Goal: Task Accomplishment & Management: Manage account settings

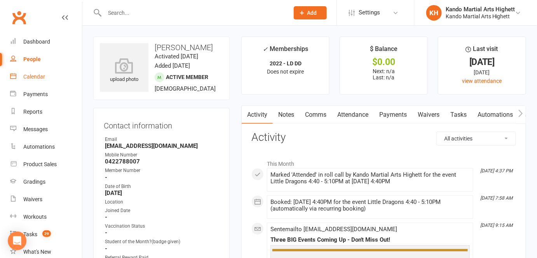
click at [25, 78] on div "Calendar" at bounding box center [34, 76] width 22 height 6
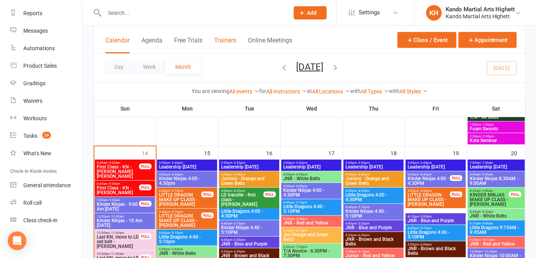
scroll to position [818, 0]
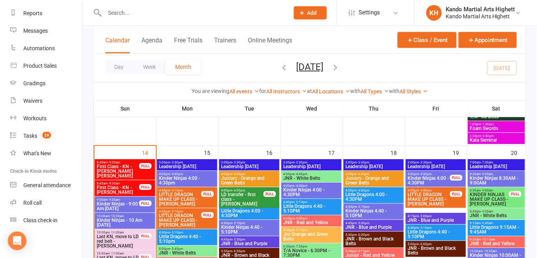
click at [128, 205] on span "Kinder Ninjas - 9:00 Am [DATE]" at bounding box center [117, 205] width 43 height 9
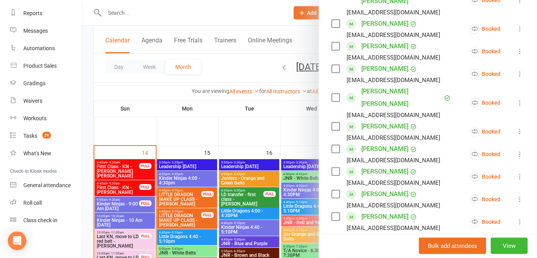
scroll to position [162, 0]
drag, startPoint x: 165, startPoint y: 224, endPoint x: 140, endPoint y: 223, distance: 25.6
click at [140, 223] on div at bounding box center [309, 129] width 455 height 258
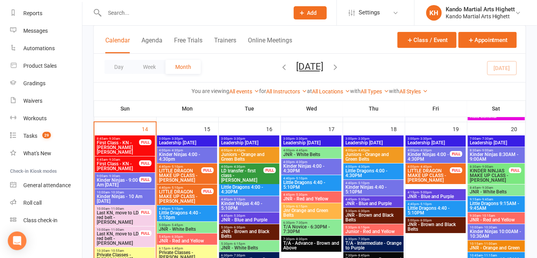
scroll to position [853, 0]
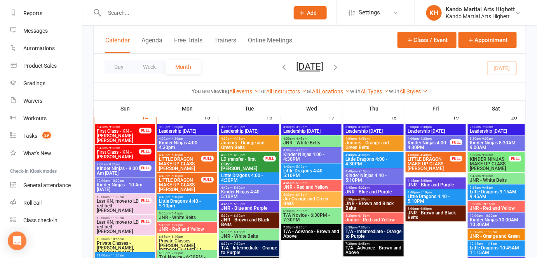
click at [138, 135] on span "First Class - KN - [PERSON_NAME] [PERSON_NAME]" at bounding box center [117, 136] width 43 height 14
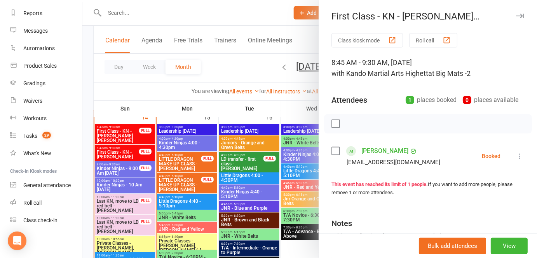
click at [516, 157] on icon at bounding box center [520, 156] width 8 height 8
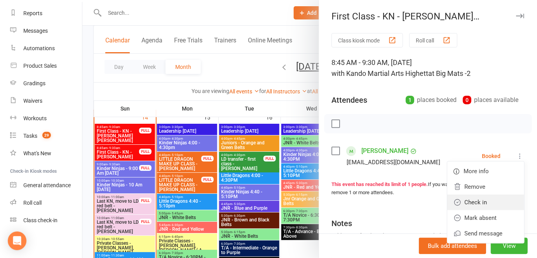
drag, startPoint x: 477, startPoint y: 204, endPoint x: 464, endPoint y: 204, distance: 13.2
click at [477, 204] on link "Check in" at bounding box center [485, 202] width 77 height 16
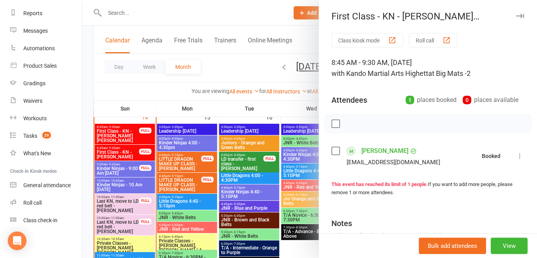
click at [228, 190] on div at bounding box center [309, 129] width 455 height 258
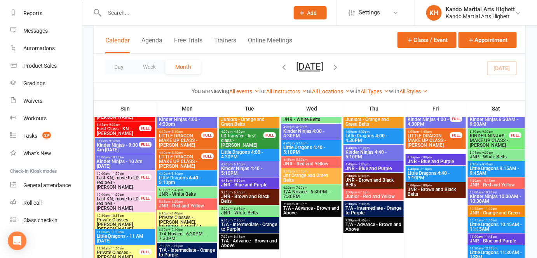
scroll to position [888, 0]
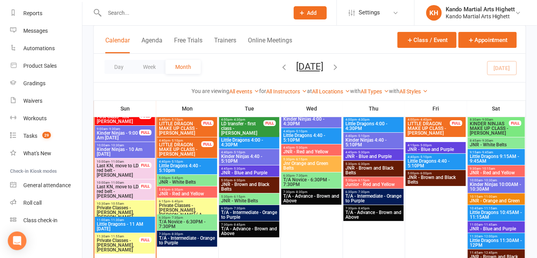
click at [231, 30] on div "Calendar Agenda Free Trials Trainers Online Meetings Class / Event Appointment" at bounding box center [310, 40] width 432 height 28
drag, startPoint x: 221, startPoint y: 18, endPoint x: 212, endPoint y: 18, distance: 8.9
click at [212, 18] on div at bounding box center [188, 12] width 190 height 25
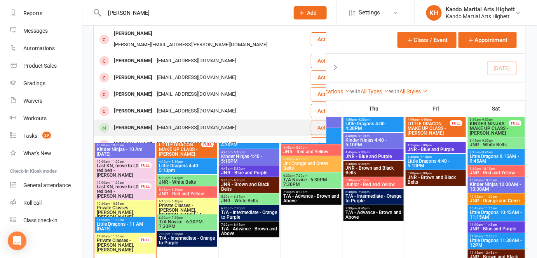
type input "ollie mc"
click at [179, 124] on div "Ollie McDonnell lauren@mylittleempire.com.au" at bounding box center [202, 128] width 216 height 16
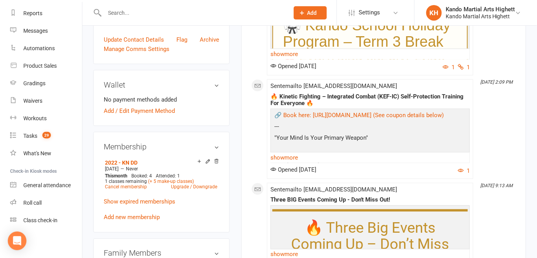
scroll to position [353, 0]
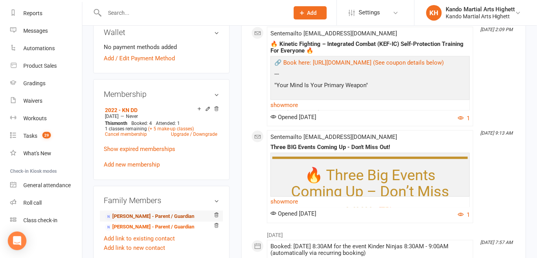
click at [155, 217] on link "Lauren McDonnell - Parent / Guardian" at bounding box center [149, 216] width 89 height 8
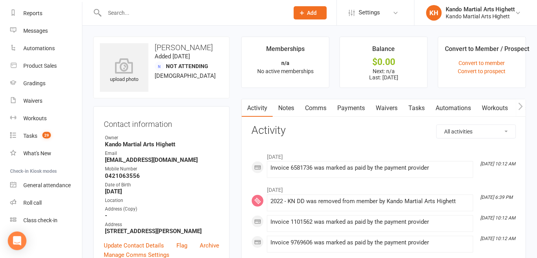
click at [362, 107] on link "Payments" at bounding box center [351, 108] width 38 height 18
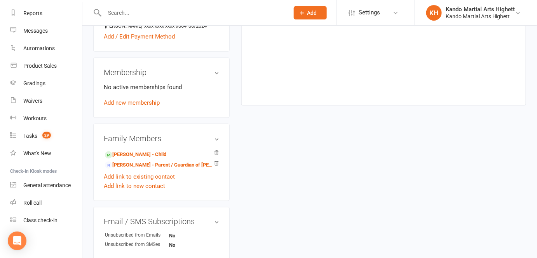
scroll to position [318, 0]
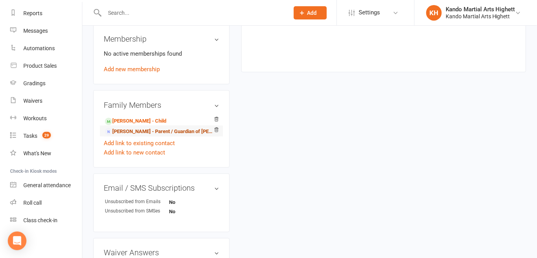
click at [155, 134] on link "Wendi Fraser - Parent / Guardian of Ollie McDonnell" at bounding box center [160, 131] width 110 height 8
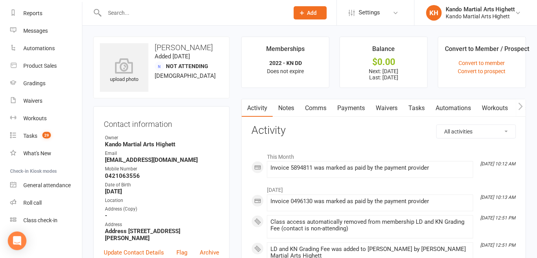
click at [360, 109] on link "Payments" at bounding box center [351, 108] width 38 height 18
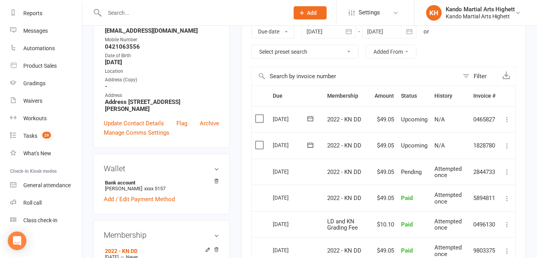
scroll to position [141, 0]
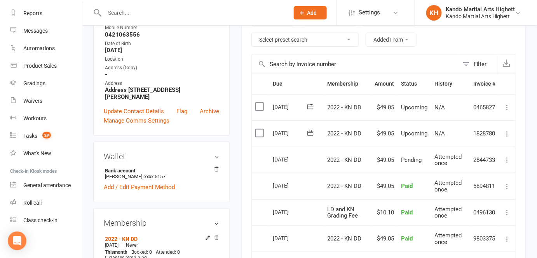
drag, startPoint x: 32, startPoint y: 28, endPoint x: 134, endPoint y: 8, distance: 103.6
click at [134, 8] on input "text" at bounding box center [192, 12] width 181 height 11
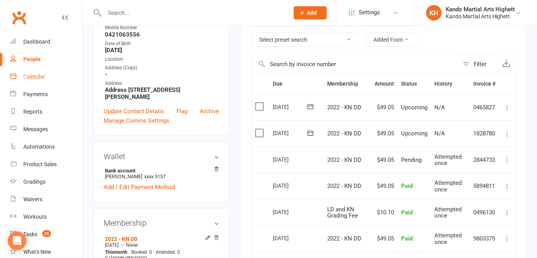
scroll to position [0, 0]
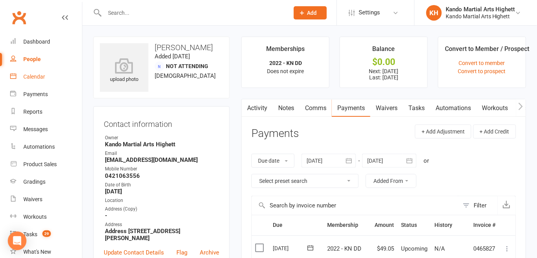
click at [287, 110] on link "Notes" at bounding box center [286, 108] width 27 height 18
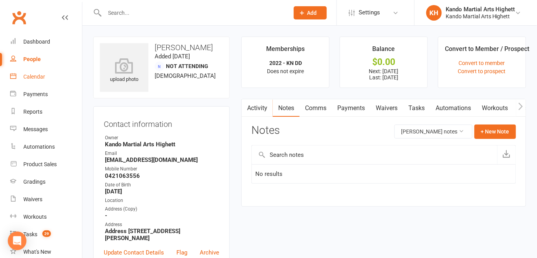
click at [261, 108] on link "Activity" at bounding box center [257, 108] width 31 height 18
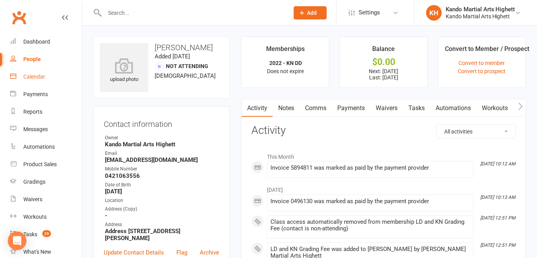
click at [420, 108] on link "Tasks" at bounding box center [416, 108] width 27 height 18
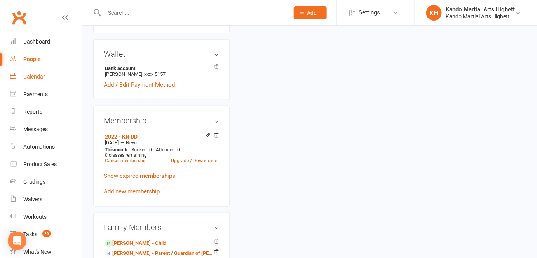
scroll to position [249, 0]
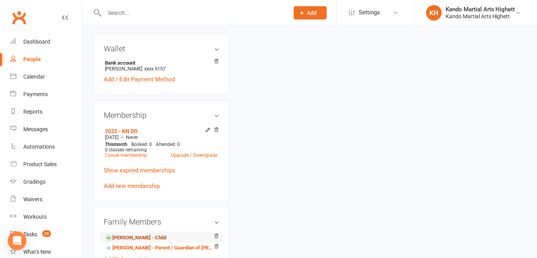
click at [131, 233] on link "Ollie McDonnell - Child" at bounding box center [135, 237] width 61 height 8
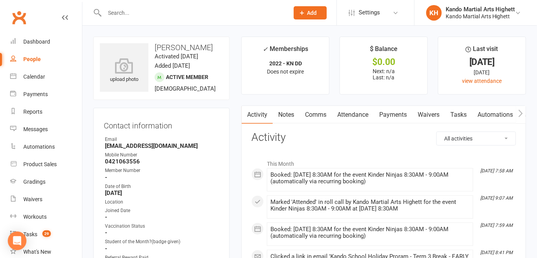
click at [327, 111] on link "Comms" at bounding box center [316, 115] width 32 height 18
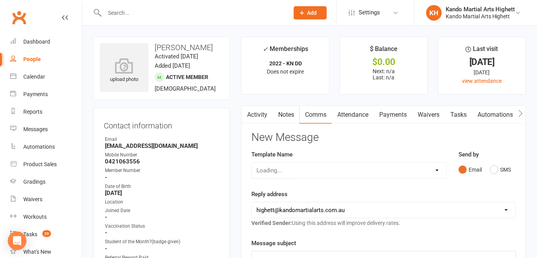
click at [348, 109] on link "Attendance" at bounding box center [353, 115] width 42 height 18
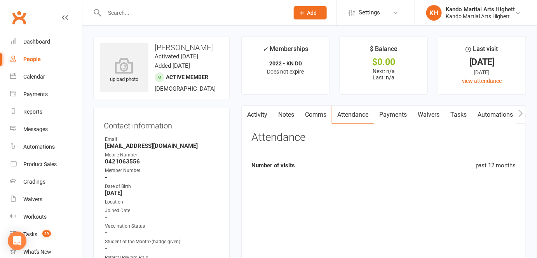
click at [276, 116] on link "Notes" at bounding box center [286, 115] width 27 height 18
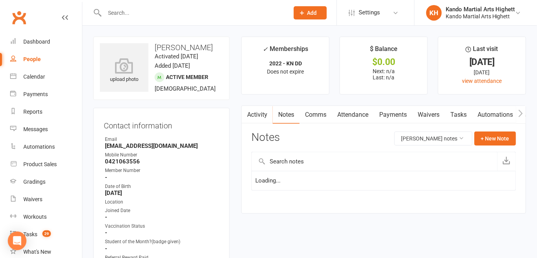
click at [289, 115] on link "Notes" at bounding box center [286, 115] width 27 height 18
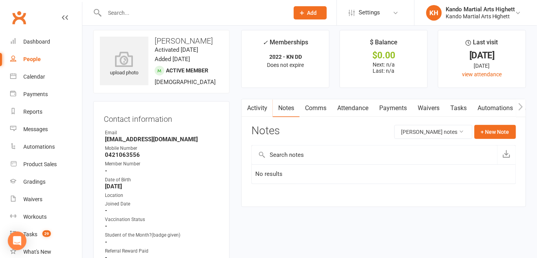
click at [454, 106] on link "Tasks" at bounding box center [458, 108] width 27 height 18
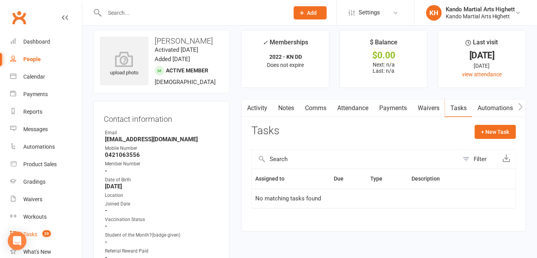
click at [56, 236] on link "Tasks 29" at bounding box center [46, 233] width 72 height 17
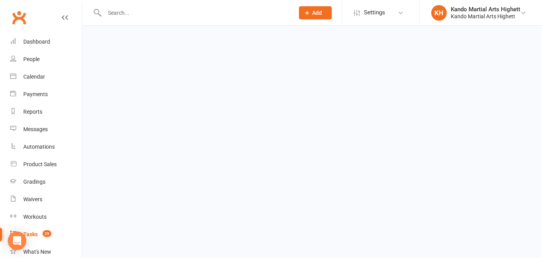
select select "incomplete"
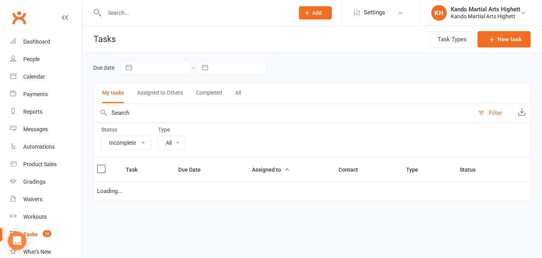
select select "23096"
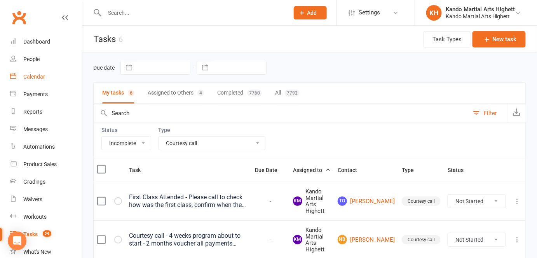
click at [57, 84] on link "Calendar" at bounding box center [46, 76] width 72 height 17
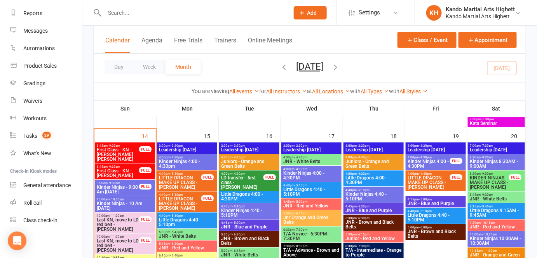
scroll to position [905, 0]
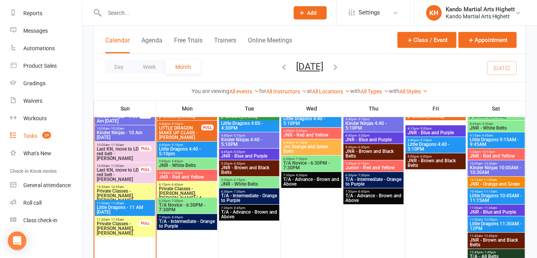
click at [68, 142] on link "Tasks 29" at bounding box center [46, 135] width 72 height 17
select select "incomplete"
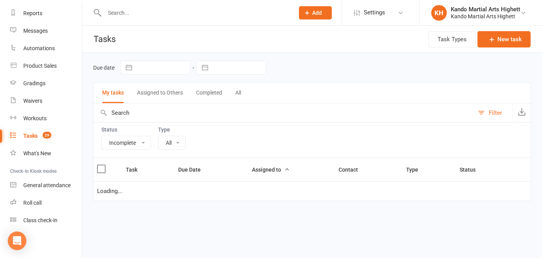
select select "22414"
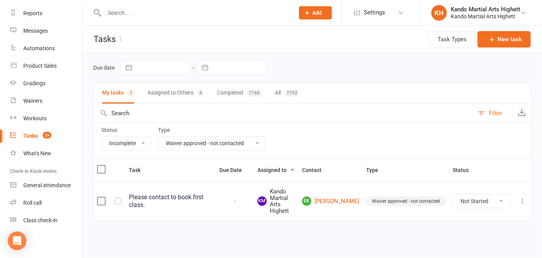
click at [246, 145] on select "All Admin Cancellation Class transfer Courtesy call Create welcome card E-mail …" at bounding box center [211, 142] width 106 height 13
select select
click at [158, 136] on select "All Admin Cancellation Class transfer Courtesy call Create welcome card E-mail …" at bounding box center [211, 142] width 106 height 13
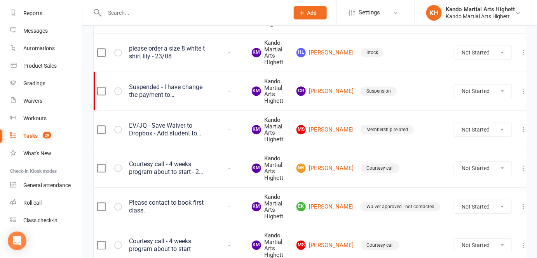
scroll to position [939, 0]
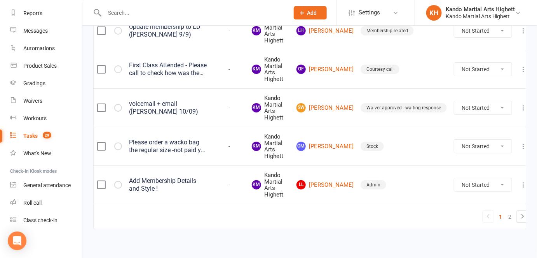
click at [207, 103] on div "voicemail + email ([PERSON_NAME] 10/09)" at bounding box center [168, 108] width 78 height 16
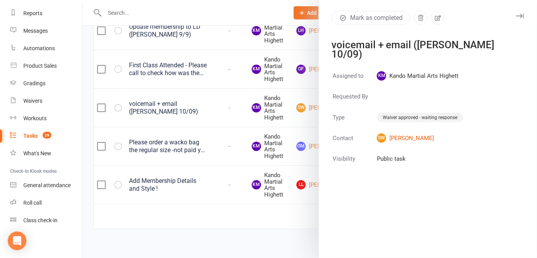
click at [211, 103] on div at bounding box center [309, 129] width 455 height 258
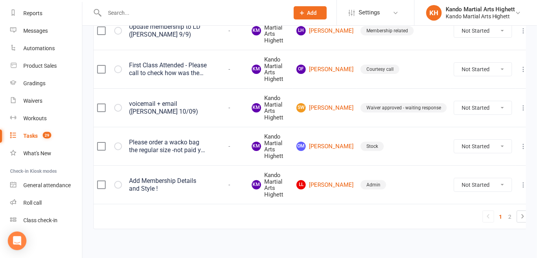
click at [118, 4] on div at bounding box center [188, 12] width 190 height 25
click at [121, 16] on input "text" at bounding box center [192, 12] width 181 height 11
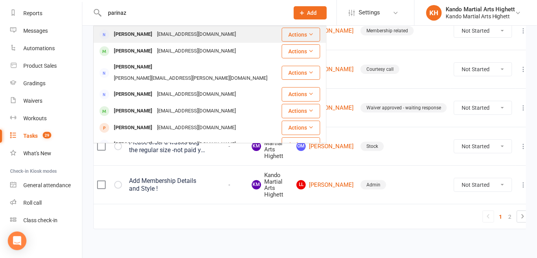
type input "parinaz"
click at [143, 34] on div "Parinaz Bezchi" at bounding box center [132, 34] width 43 height 11
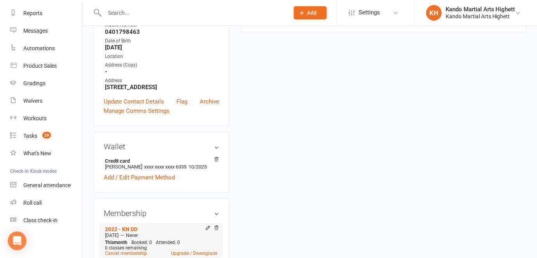
scroll to position [282, 0]
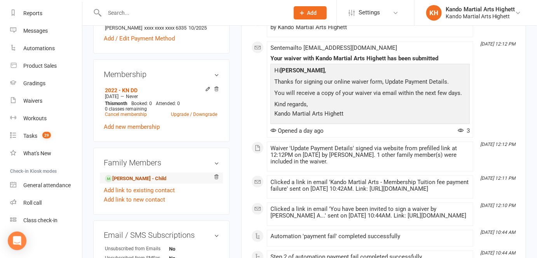
click at [127, 180] on link "Kian Kabiri - Child" at bounding box center [135, 178] width 61 height 8
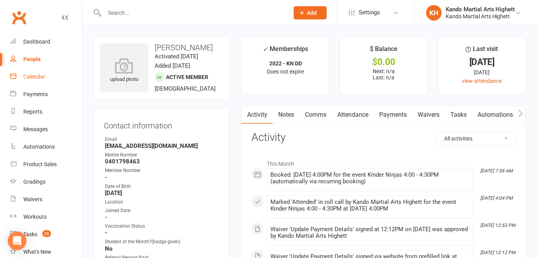
click at [34, 76] on div "Calendar" at bounding box center [34, 76] width 22 height 6
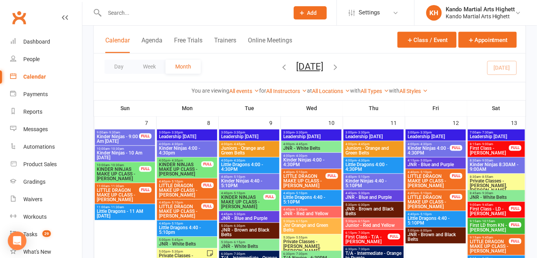
scroll to position [428, 0]
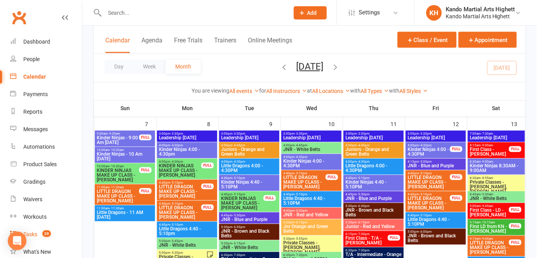
click at [41, 229] on link "Tasks 29" at bounding box center [46, 233] width 72 height 17
select select "incomplete"
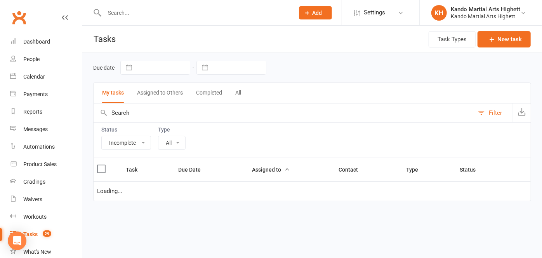
select select "23096"
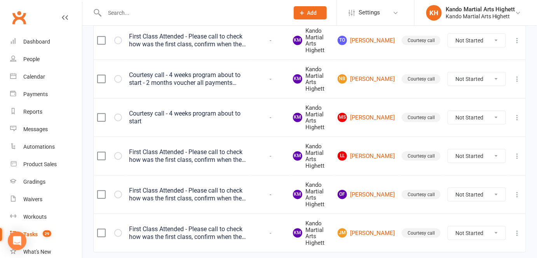
scroll to position [186, 0]
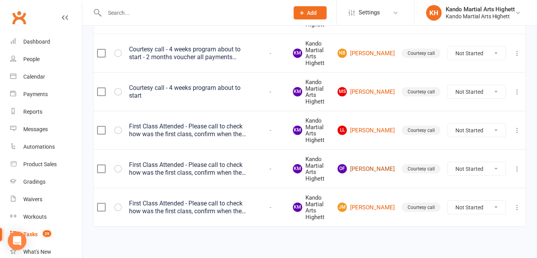
click at [373, 164] on link "OF Oliver Francis" at bounding box center [366, 168] width 57 height 9
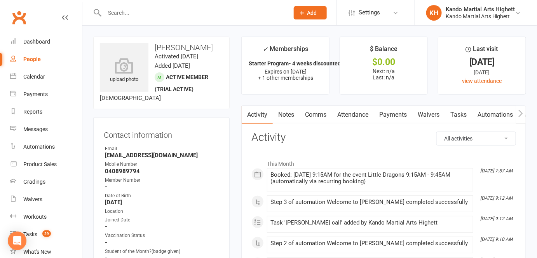
click at [329, 113] on link "Comms" at bounding box center [316, 115] width 32 height 18
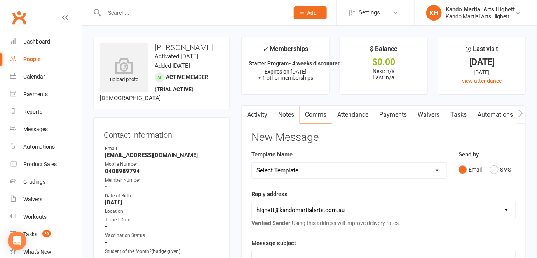
click at [317, 172] on select "Select Template [Email] 2_Booking Confirmation Required [Email] 3_Booking Confi…" at bounding box center [349, 170] width 195 height 16
select select "18"
click at [252, 162] on select "Select Template [Email] 2_Booking Confirmation Required [Email] 3_Booking Confi…" at bounding box center [349, 170] width 195 height 16
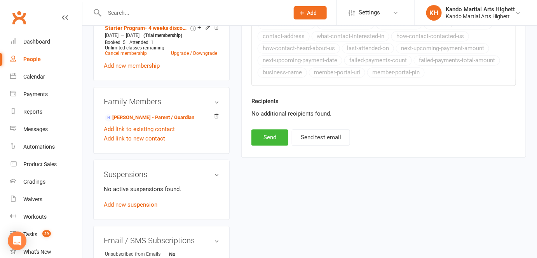
scroll to position [521, 0]
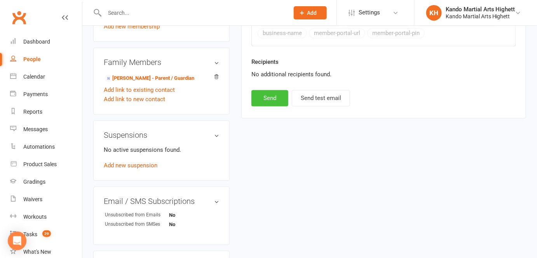
click at [265, 101] on button "Send" at bounding box center [269, 98] width 37 height 16
select select
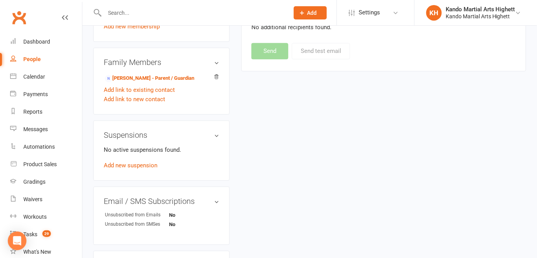
click at [128, 7] on input "text" at bounding box center [192, 12] width 181 height 11
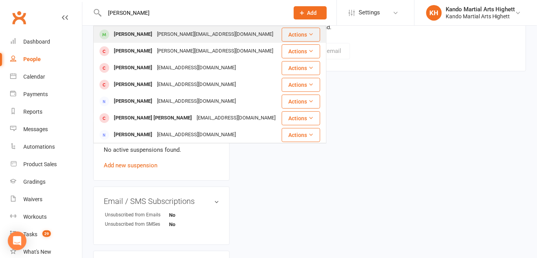
type input "jamie mc"
click at [123, 35] on div "[PERSON_NAME]" at bounding box center [132, 34] width 43 height 11
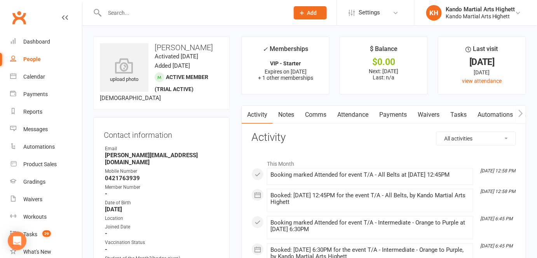
click at [351, 115] on link "Attendance" at bounding box center [353, 115] width 42 height 18
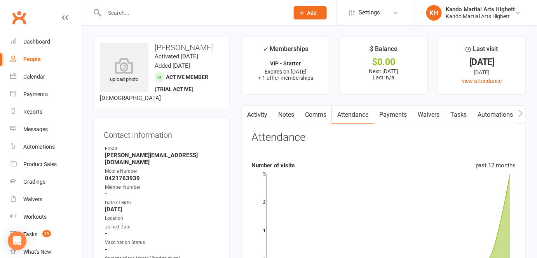
click at [325, 121] on link "Comms" at bounding box center [316, 115] width 32 height 18
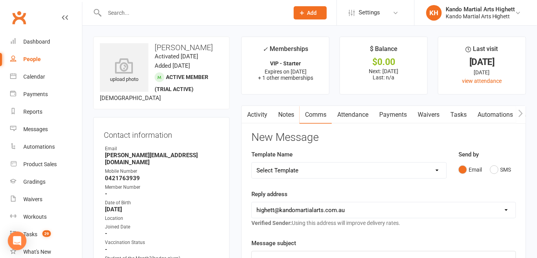
scroll to position [45, 0]
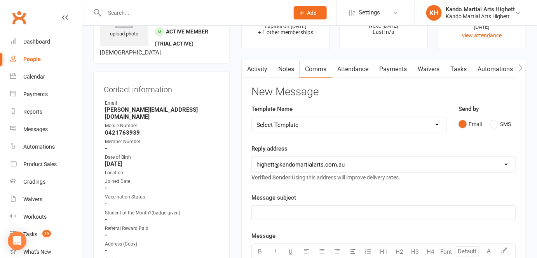
drag, startPoint x: 325, startPoint y: 121, endPoint x: 306, endPoint y: 127, distance: 20.1
click at [306, 127] on select "Select Template [Email] 2_Booking Confirmation Required [Email] 3_Booking Confi…" at bounding box center [349, 125] width 195 height 16
select select "18"
click at [252, 117] on select "Select Template [Email] 2_Booking Confirmation Required [Email] 3_Booking Confi…" at bounding box center [349, 125] width 195 height 16
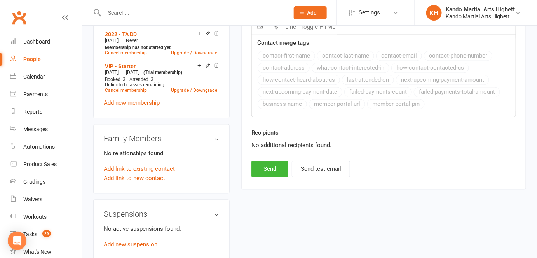
scroll to position [452, 0]
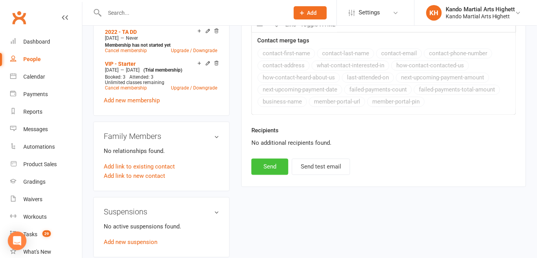
click at [266, 170] on button "Send" at bounding box center [269, 166] width 37 height 16
select select
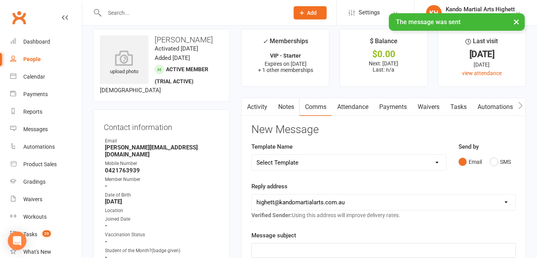
scroll to position [0, 0]
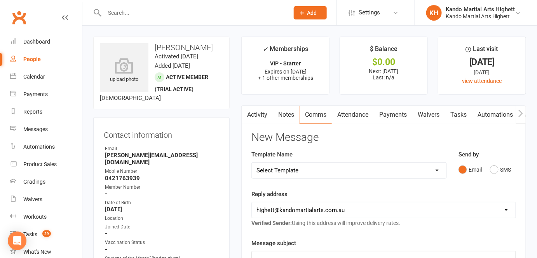
click at [151, 5] on div at bounding box center [188, 12] width 190 height 25
click at [146, 10] on input "text" at bounding box center [192, 12] width 181 height 11
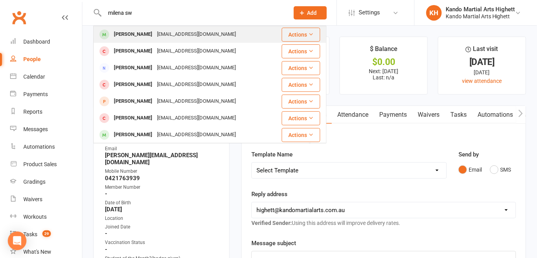
type input "milena sw"
click at [121, 36] on div "[PERSON_NAME]" at bounding box center [132, 34] width 43 height 11
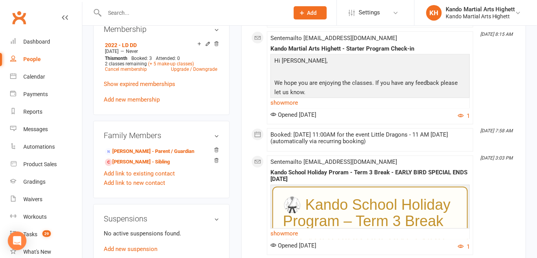
scroll to position [418, 0]
click at [140, 150] on link "Mike Serwan - Parent / Guardian" at bounding box center [149, 152] width 89 height 8
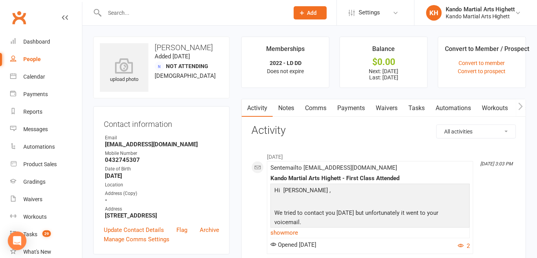
click at [333, 105] on link "Payments" at bounding box center [351, 108] width 38 height 18
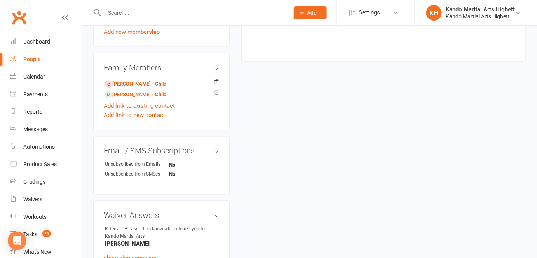
scroll to position [374, 0]
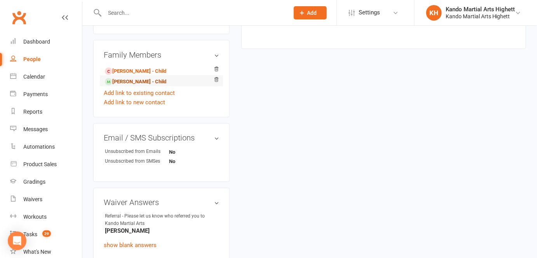
click at [145, 86] on link "Milena Serwan - Child" at bounding box center [135, 82] width 61 height 8
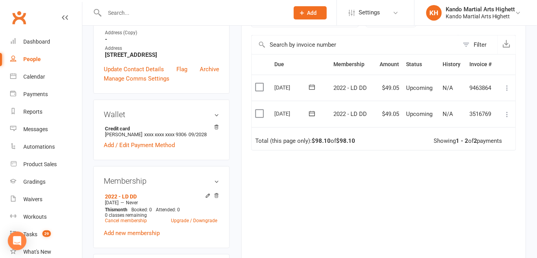
scroll to position [278, 0]
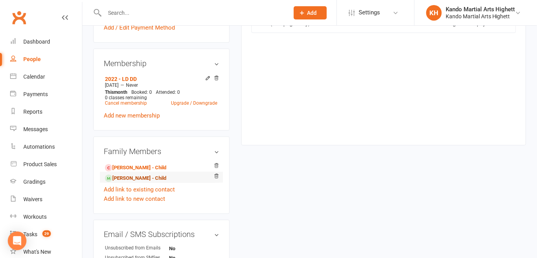
click at [137, 182] on link "Milena Serwan - Child" at bounding box center [135, 178] width 61 height 8
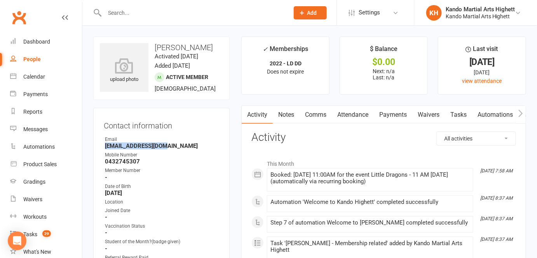
drag, startPoint x: 169, startPoint y: 143, endPoint x: 94, endPoint y: 144, distance: 74.6
click at [94, 144] on div "Contact information Owner Email mserwan@hotmail.com Mobile Number 0432745307 Me…" at bounding box center [161, 236] width 136 height 257
click at [320, 120] on link "Comms" at bounding box center [316, 115] width 32 height 18
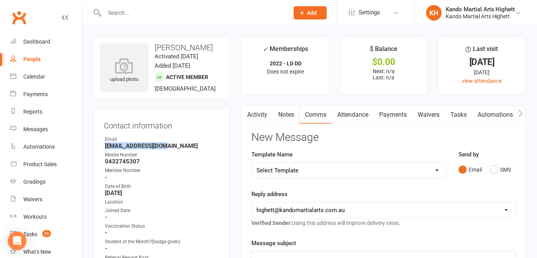
click at [465, 117] on link "Tasks" at bounding box center [458, 115] width 27 height 18
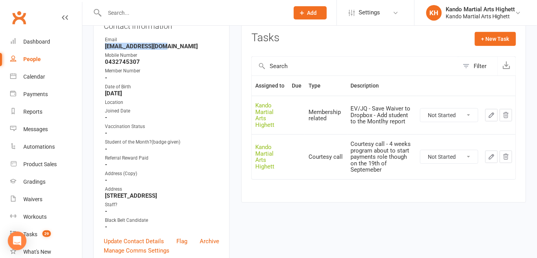
scroll to position [108, 0]
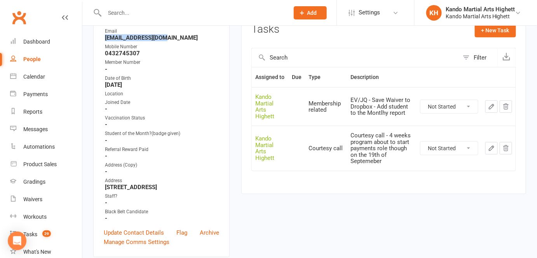
click at [435, 145] on select "Not Started In Progress Waiting Complete" at bounding box center [448, 147] width 57 height 13
click at [420, 141] on select "Not Started In Progress Waiting Complete" at bounding box center [448, 147] width 57 height 13
select select "unstarted"
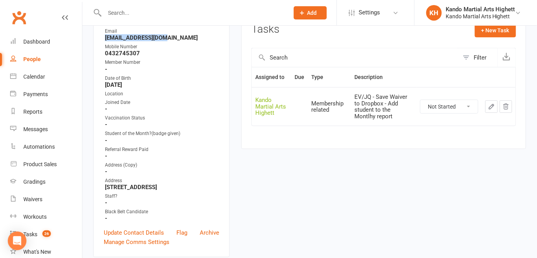
scroll to position [0, 0]
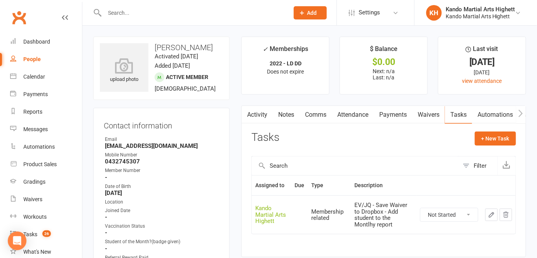
click at [168, 13] on input "text" at bounding box center [192, 12] width 181 height 11
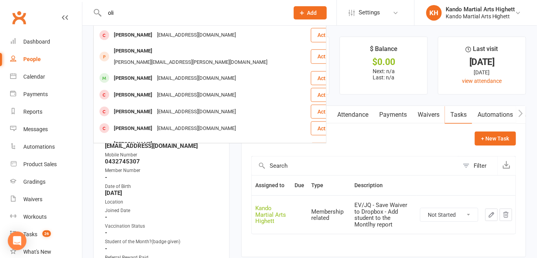
scroll to position [217, 0]
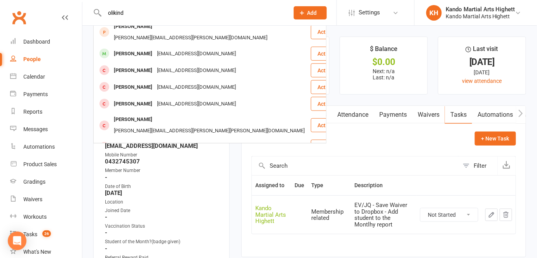
type input "olikind"
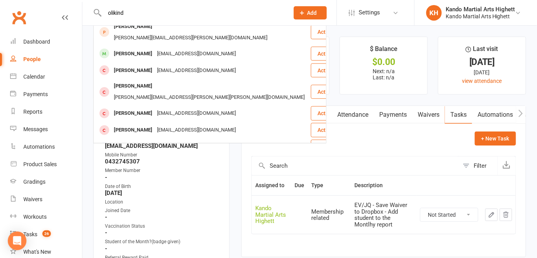
scroll to position [0, 0]
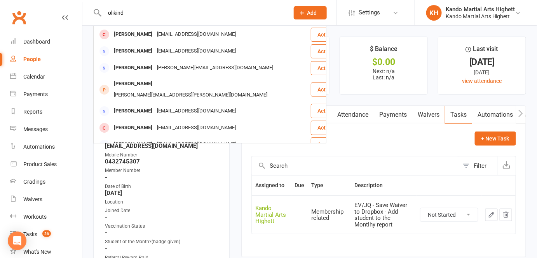
click at [174, 167] on div "Member Number" at bounding box center [162, 170] width 114 height 7
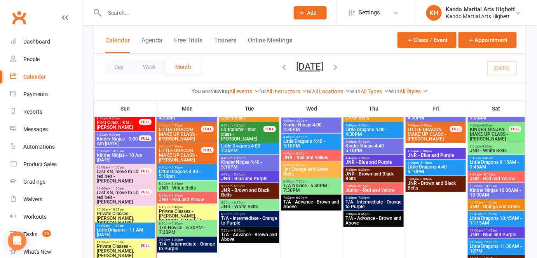
scroll to position [847, 0]
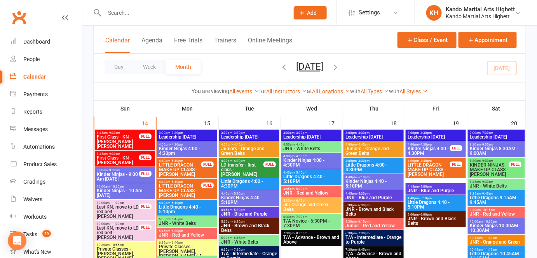
click at [144, 158] on div "FULL" at bounding box center [145, 157] width 12 height 6
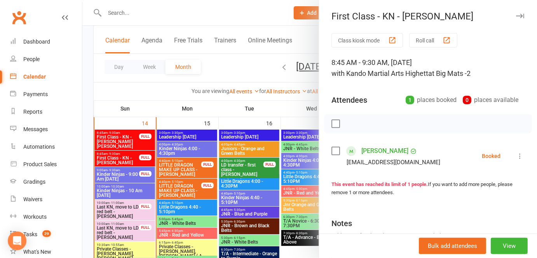
click at [144, 158] on div at bounding box center [309, 129] width 455 height 258
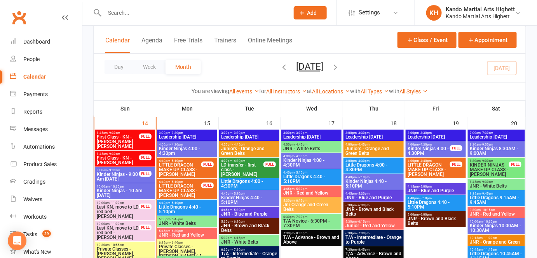
click at [141, 148] on div "8:45am - 9:30am First Class - KN - [PERSON_NAME] [PERSON_NAME] FULL" at bounding box center [125, 139] width 60 height 21
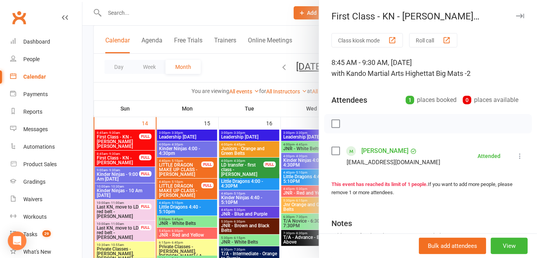
click at [141, 147] on div at bounding box center [309, 129] width 455 height 258
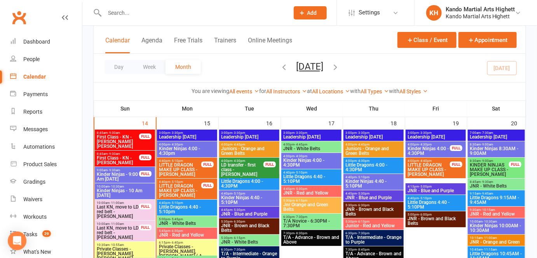
click at [143, 159] on div "FULL" at bounding box center [145, 157] width 12 height 6
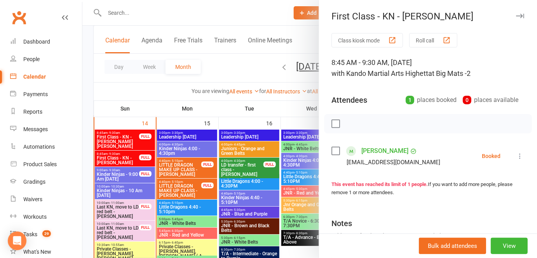
click at [121, 155] on div at bounding box center [309, 129] width 455 height 258
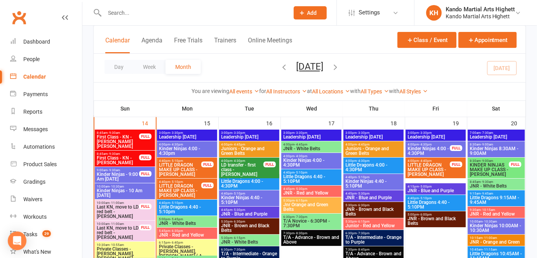
scroll to position [831, 0]
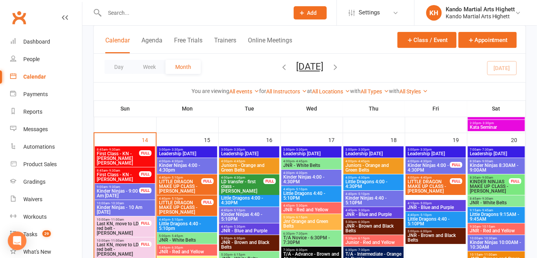
click at [122, 180] on span "First Class - KN - [PERSON_NAME]" at bounding box center [117, 176] width 43 height 9
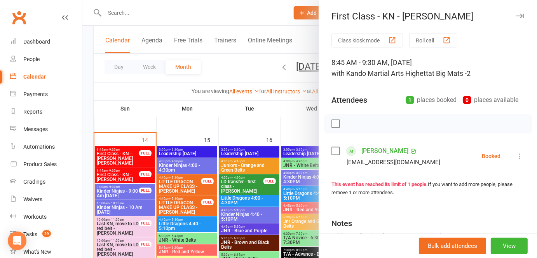
click at [516, 157] on icon at bounding box center [520, 156] width 8 height 8
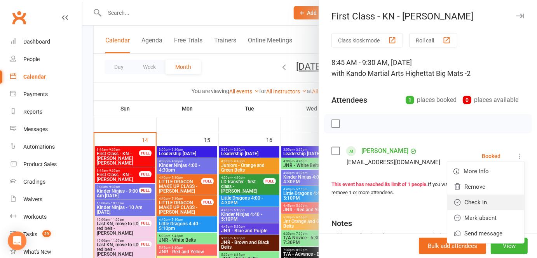
click at [489, 199] on link "Check in" at bounding box center [485, 202] width 77 height 16
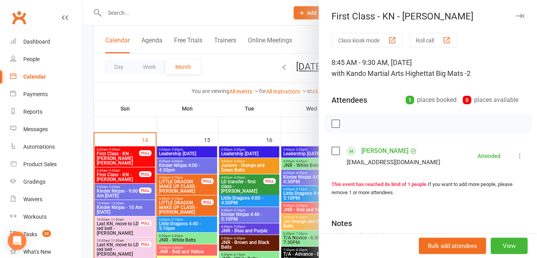
click at [210, 122] on div at bounding box center [309, 129] width 455 height 258
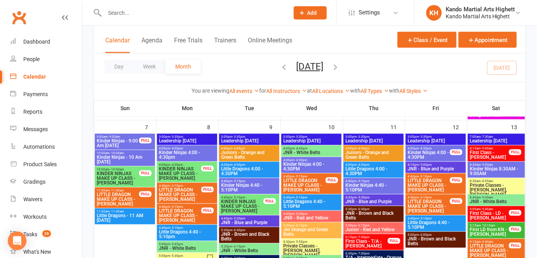
scroll to position [425, 0]
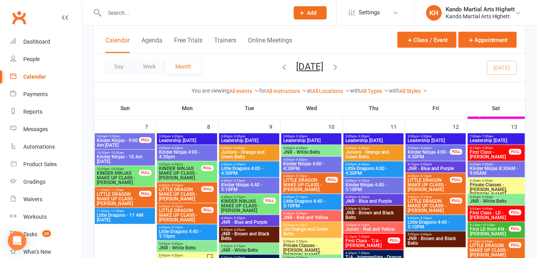
click at [495, 155] on span "First Class - [PERSON_NAME]" at bounding box center [489, 154] width 40 height 9
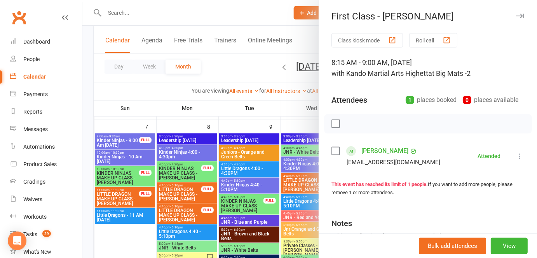
click at [289, 218] on div at bounding box center [309, 129] width 455 height 258
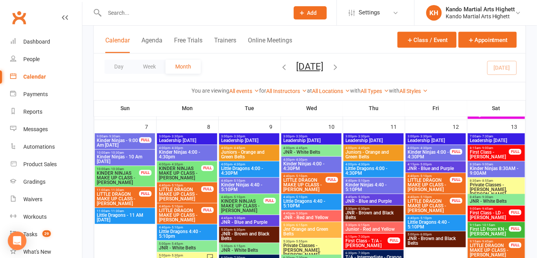
click at [502, 221] on div "9:00am - 9:45am First Class - LD - [PERSON_NAME] FULL" at bounding box center [496, 213] width 57 height 16
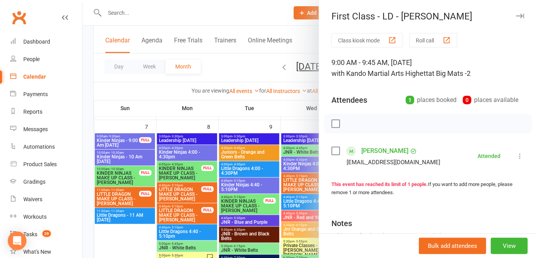
click at [227, 191] on div at bounding box center [309, 129] width 455 height 258
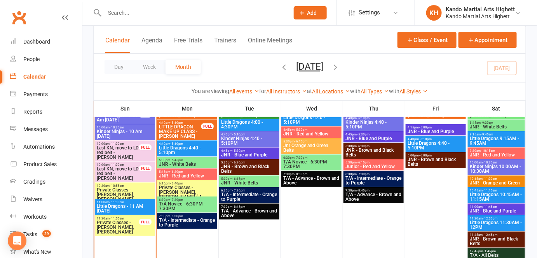
scroll to position [904, 0]
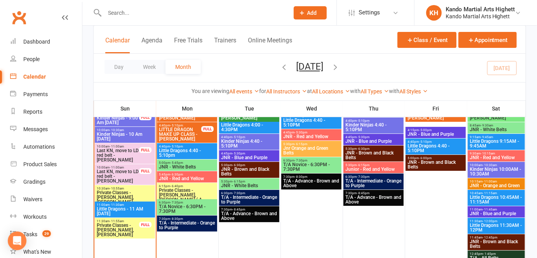
click at [142, 196] on span "Private Classes - [PERSON_NAME], [PERSON_NAME]..." at bounding box center [124, 197] width 57 height 14
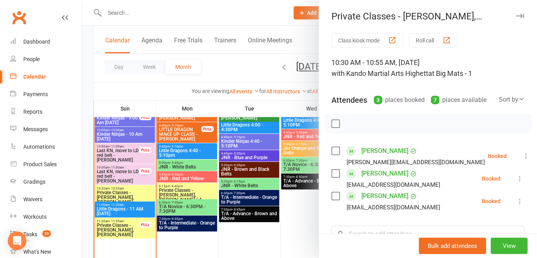
click at [142, 196] on div at bounding box center [309, 129] width 455 height 258
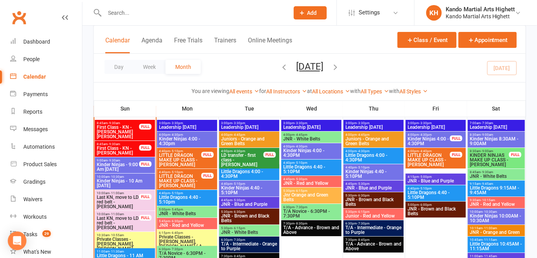
scroll to position [857, 0]
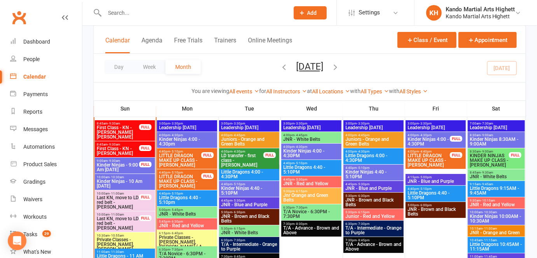
click at [119, 148] on span "First Class - KN - [PERSON_NAME]" at bounding box center [117, 150] width 43 height 9
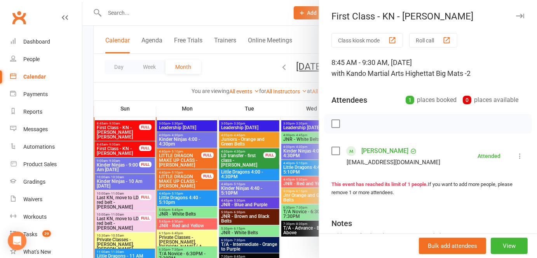
click at [134, 211] on div at bounding box center [309, 129] width 455 height 258
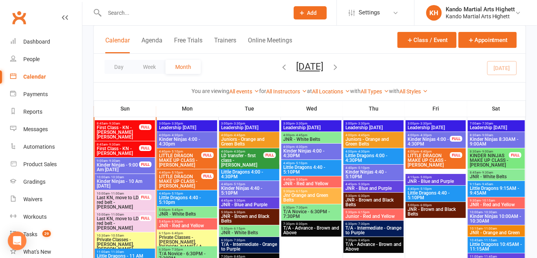
click at [133, 207] on span "Last KN, move to LD red belt - [PERSON_NAME]" at bounding box center [117, 202] width 43 height 14
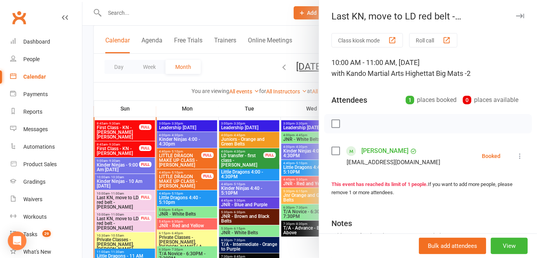
click at [132, 207] on div at bounding box center [309, 129] width 455 height 258
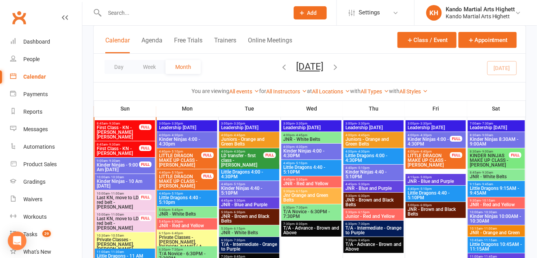
click at [135, 233] on span "10:30am - 10:55am" at bounding box center [124, 234] width 57 height 3
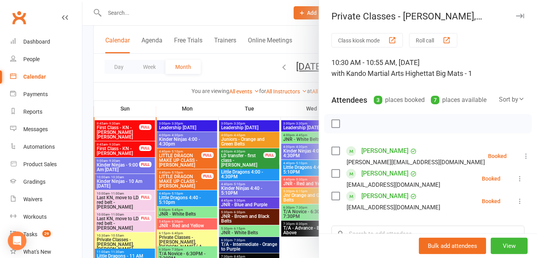
click at [135, 230] on div at bounding box center [309, 129] width 455 height 258
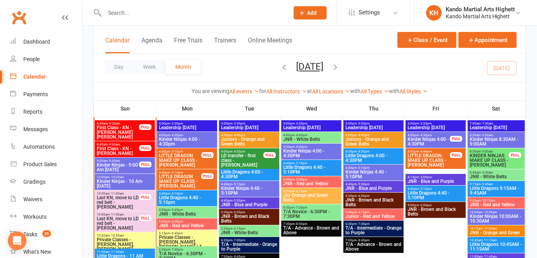
click at [140, 225] on div "10:00am - 11:00am Last KN, move to LD red belt - [PERSON_NAME] FULL" at bounding box center [125, 221] width 60 height 21
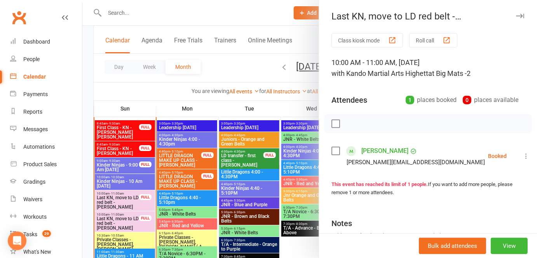
click at [176, 197] on div at bounding box center [309, 129] width 455 height 258
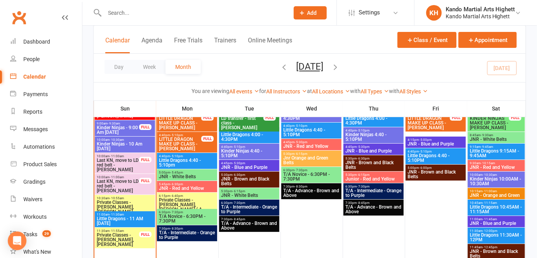
scroll to position [885, 0]
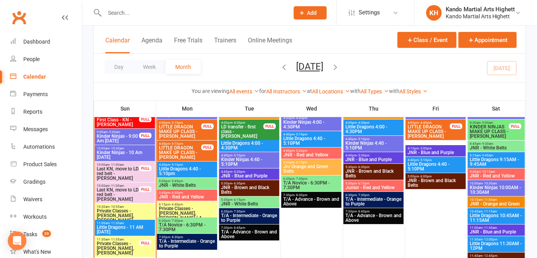
click at [122, 244] on span "Private Classes - [PERSON_NAME], [PERSON_NAME]" at bounding box center [117, 248] width 43 height 14
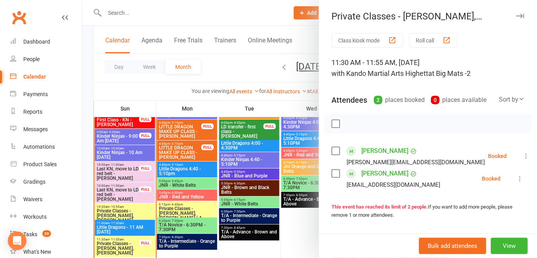
click at [122, 244] on div at bounding box center [309, 129] width 455 height 258
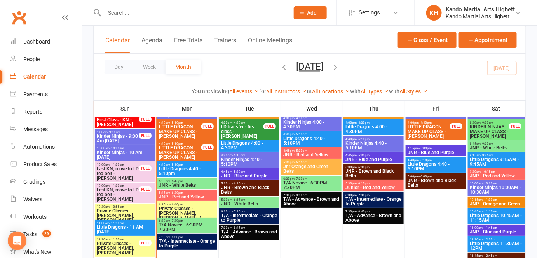
scroll to position [863, 0]
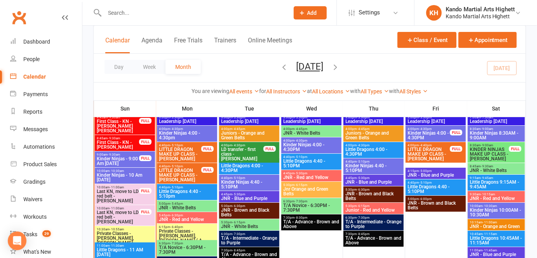
click at [120, 140] on span "First Class - KN - [PERSON_NAME]" at bounding box center [117, 144] width 43 height 9
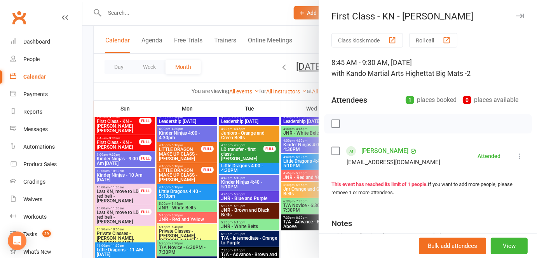
click at [120, 140] on div at bounding box center [309, 129] width 455 height 258
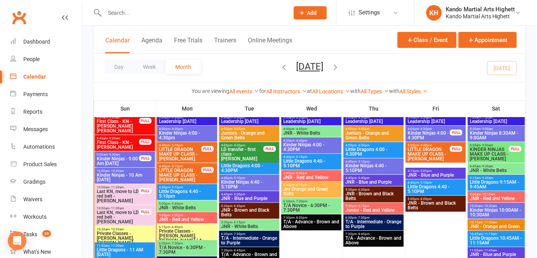
click at [120, 165] on span "Kinder Ninjas - 9:00 Am [DATE]" at bounding box center [117, 160] width 43 height 9
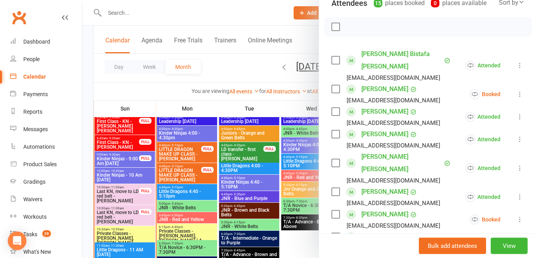
scroll to position [97, 0]
click at [244, 103] on div at bounding box center [309, 129] width 455 height 258
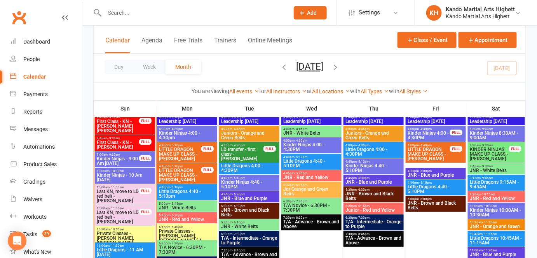
click at [240, 152] on span "LD transfer - first class - [PERSON_NAME]" at bounding box center [242, 154] width 43 height 14
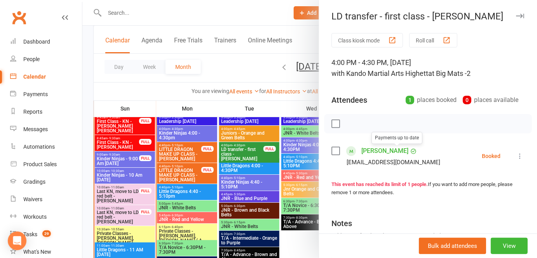
click at [382, 153] on link "[PERSON_NAME]" at bounding box center [384, 151] width 47 height 12
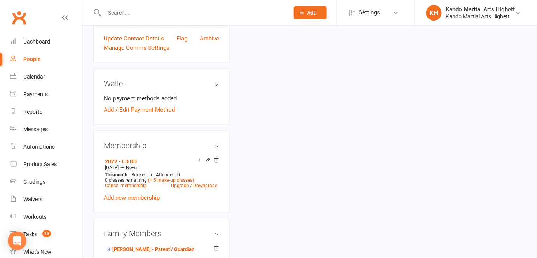
scroll to position [353, 0]
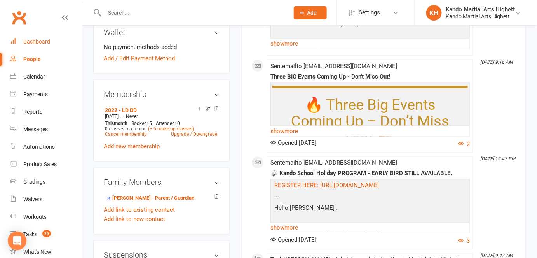
click at [42, 45] on link "Dashboard" at bounding box center [46, 41] width 72 height 17
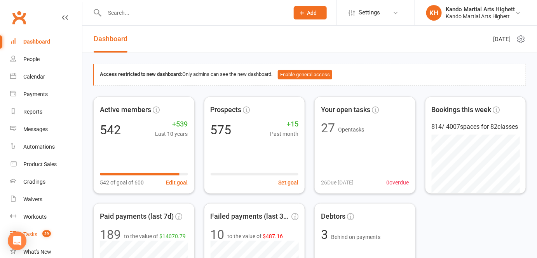
click at [62, 236] on link "Tasks 29" at bounding box center [46, 233] width 72 height 17
select select "incomplete"
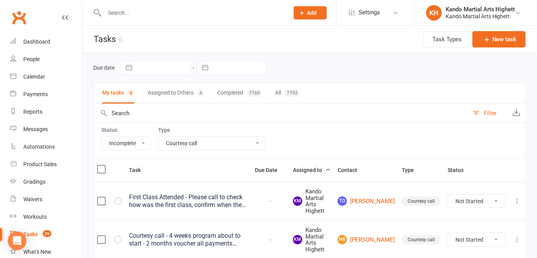
click at [186, 145] on select "All Admin Cancellation Class transfer Courtesy call Create welcome card E-mail …" at bounding box center [211, 142] width 106 height 13
select select "22414"
click at [158, 136] on select "All Admin Cancellation Class transfer Courtesy call Create welcome card E-mail …" at bounding box center [211, 142] width 106 height 13
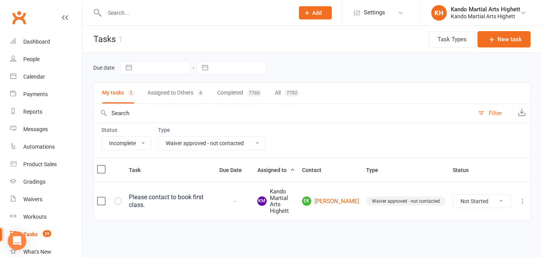
click at [215, 229] on div "Task Due Date Assigned to Contact Type Status Please contact to book first clas…" at bounding box center [312, 194] width 438 height 73
click at [36, 82] on link "Calendar" at bounding box center [46, 76] width 72 height 17
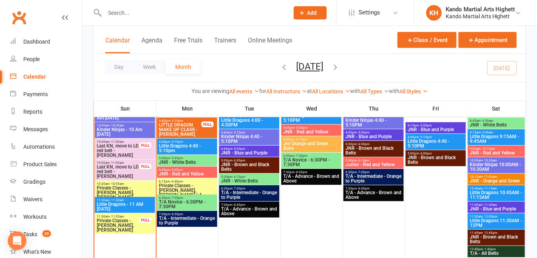
scroll to position [907, 0]
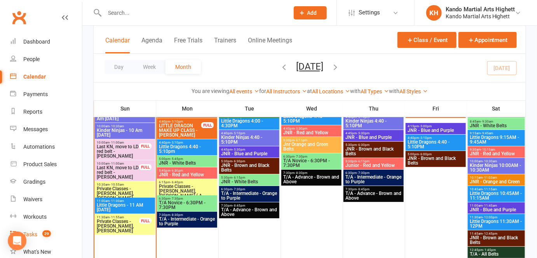
click at [45, 231] on span "29" at bounding box center [46, 233] width 9 height 7
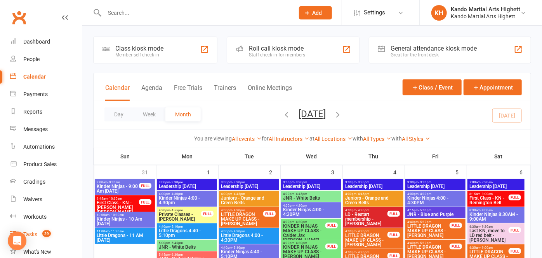
select select "incomplete"
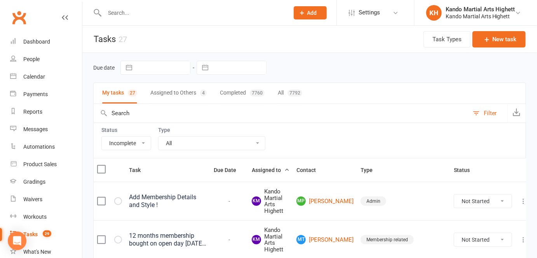
click at [201, 142] on select "All Admin Cancellation Class transfer Courtesy call Create welcome card E-mail …" at bounding box center [211, 142] width 106 height 13
select select "23096"
click at [158, 136] on select "All Admin Cancellation Class transfer Courtesy call Create welcome card E-mail …" at bounding box center [211, 142] width 106 height 13
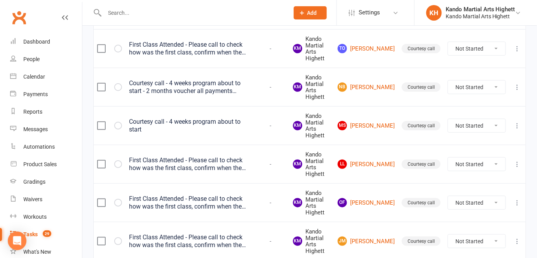
scroll to position [180, 0]
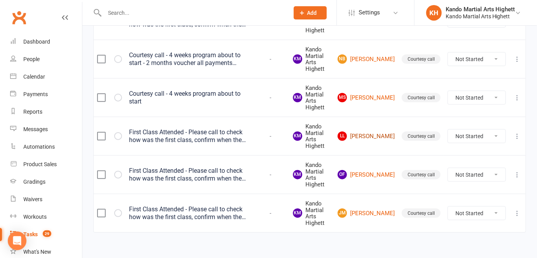
click at [376, 131] on link "[PERSON_NAME]" at bounding box center [366, 135] width 57 height 9
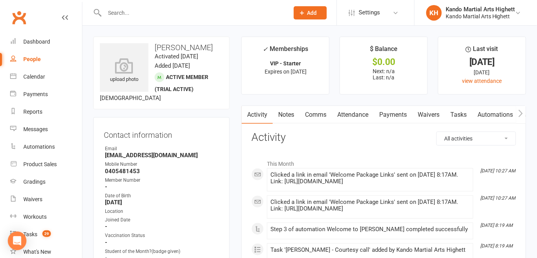
click at [317, 109] on link "Comms" at bounding box center [316, 115] width 32 height 18
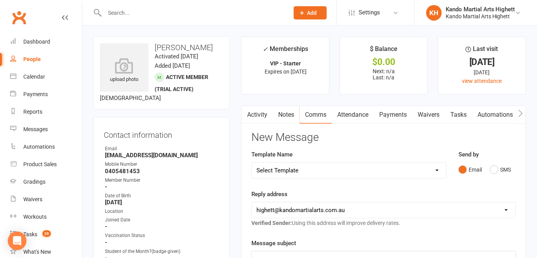
click at [303, 165] on select "Select Template [Email] 2_Booking Confirmation Required [Email] 3_Booking Confi…" at bounding box center [349, 170] width 195 height 16
select select "18"
click at [252, 162] on select "Select Template [Email] 2_Booking Confirmation Required [Email] 3_Booking Confi…" at bounding box center [349, 170] width 195 height 16
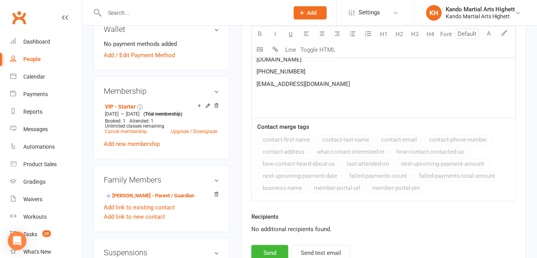
scroll to position [388, 0]
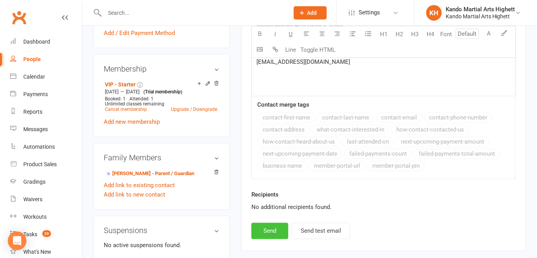
click at [268, 223] on button "Send" at bounding box center [269, 231] width 37 height 16
select select
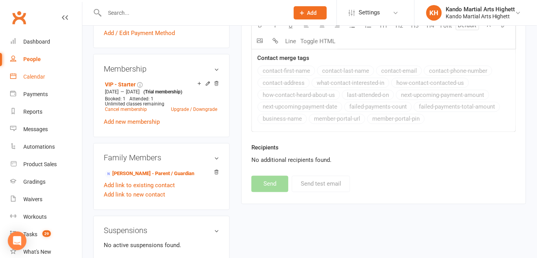
click at [52, 75] on link "Calendar" at bounding box center [46, 76] width 72 height 17
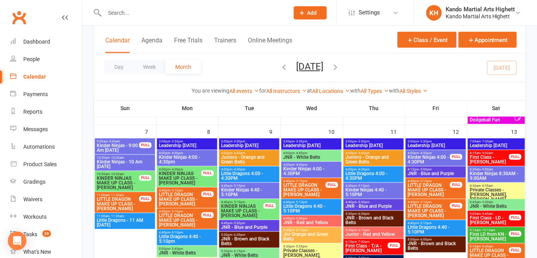
scroll to position [438, 0]
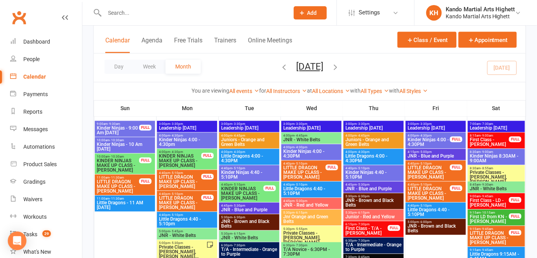
click at [171, 115] on th "Mon" at bounding box center [187, 108] width 62 height 16
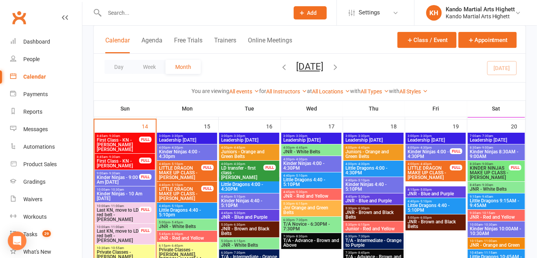
scroll to position [847, 0]
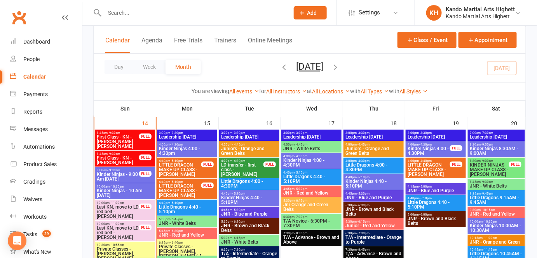
click at [135, 247] on span "Private Classes - [PERSON_NAME], [PERSON_NAME]..." at bounding box center [124, 253] width 57 height 14
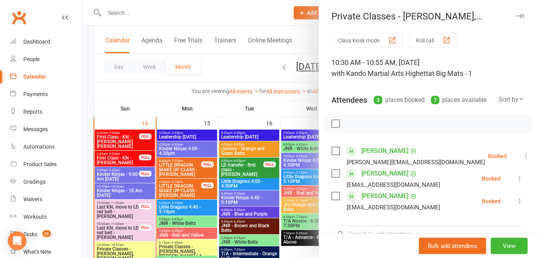
click at [522, 155] on icon at bounding box center [526, 156] width 8 height 8
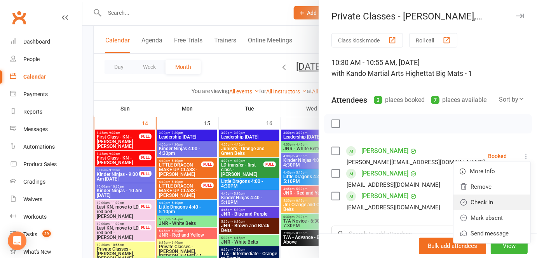
click at [470, 197] on link "Check in" at bounding box center [491, 202] width 77 height 16
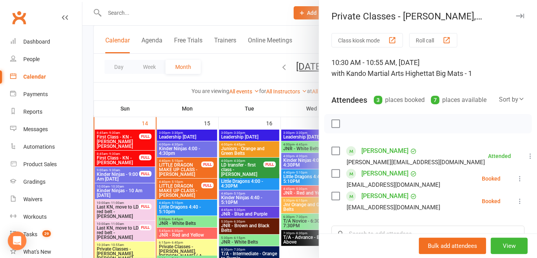
click at [516, 176] on icon at bounding box center [520, 178] width 8 height 8
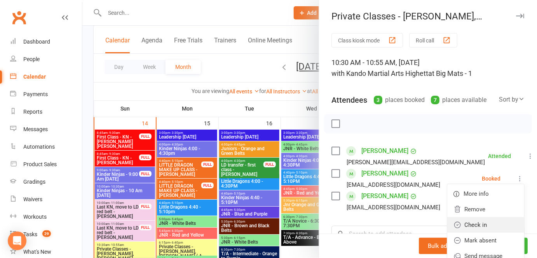
click at [478, 219] on link "Check in" at bounding box center [485, 225] width 77 height 16
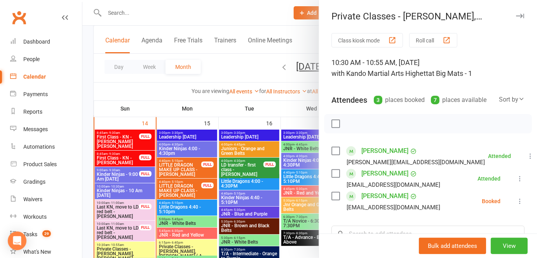
click at [516, 198] on icon at bounding box center [520, 201] width 8 height 8
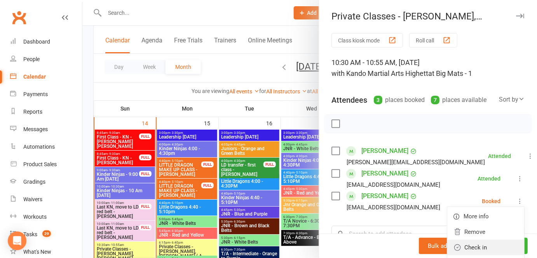
click at [461, 251] on link "Check in" at bounding box center [485, 247] width 77 height 16
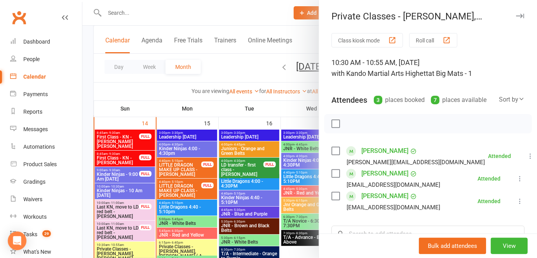
click at [193, 181] on div at bounding box center [309, 129] width 455 height 258
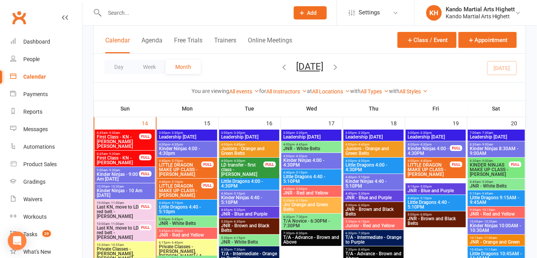
scroll to position [856, 0]
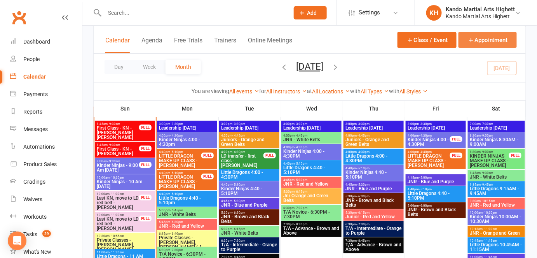
click at [475, 45] on button "Appointment" at bounding box center [487, 40] width 58 height 16
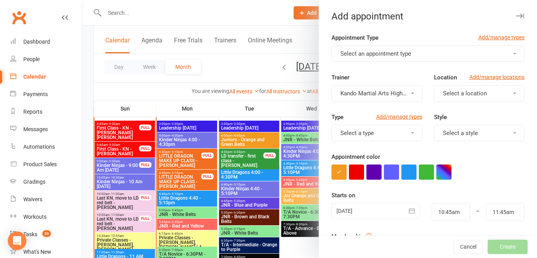
scroll to position [145, 0]
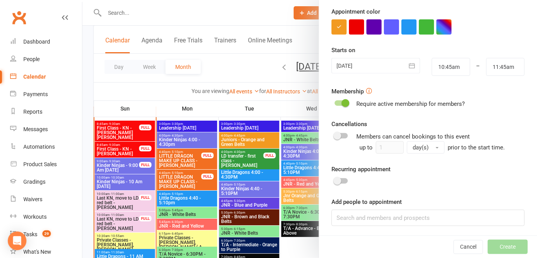
click at [260, 159] on div at bounding box center [309, 129] width 455 height 258
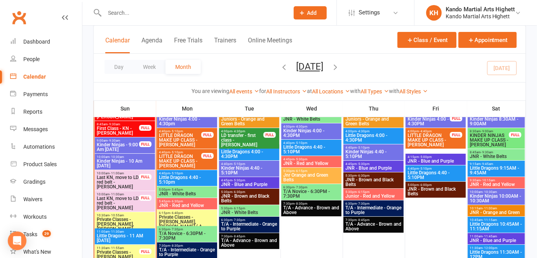
scroll to position [852, 0]
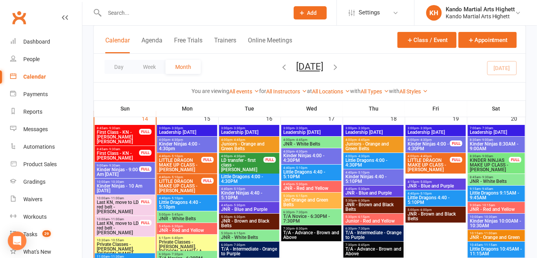
click at [178, 148] on span "Kinder Ninjas 4:00 - 4:30pm" at bounding box center [186, 145] width 57 height 9
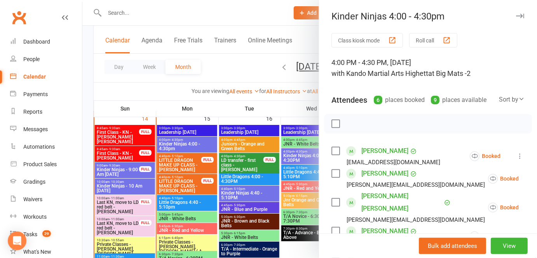
click at [178, 148] on div at bounding box center [309, 129] width 455 height 258
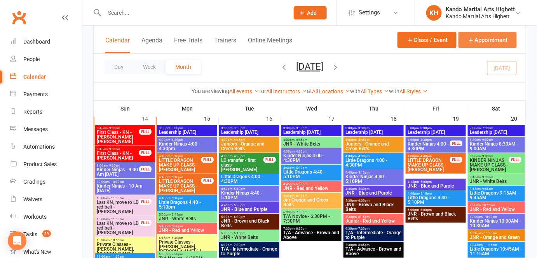
click at [471, 45] on button "Appointment" at bounding box center [487, 40] width 58 height 16
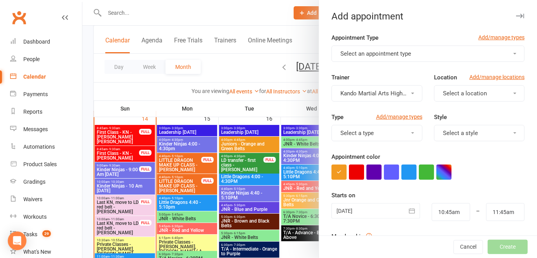
scroll to position [145, 0]
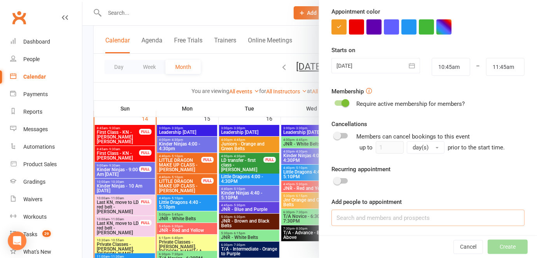
click at [364, 216] on input at bounding box center [427, 217] width 193 height 16
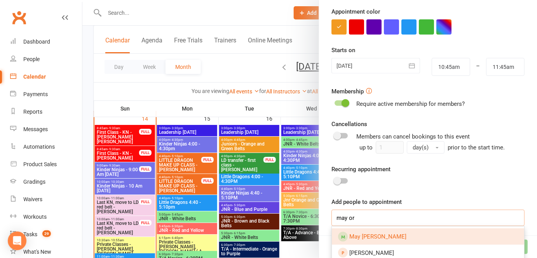
type input "may or"
click at [357, 231] on link "May [PERSON_NAME]" at bounding box center [428, 236] width 192 height 16
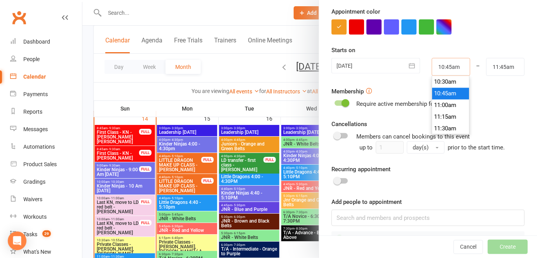
drag, startPoint x: 453, startPoint y: 68, endPoint x: 408, endPoint y: 69, distance: 44.7
click at [408, 69] on div "[DATE] [DATE] Sun Mon Tue Wed Thu Fri Sat 36 31 01 02 03 04 05 06 37 07 08 09 1…" at bounding box center [428, 67] width 205 height 18
type input "4"
type input "5:00am"
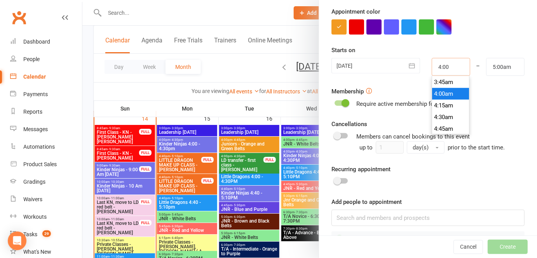
type input "4:00p"
type input "5:00pm"
type input "4:00pm"
click at [481, 40] on form "Appointment Type Add/manage types Select an appointment type Trainer Kando Mart…" at bounding box center [427, 67] width 193 height 359
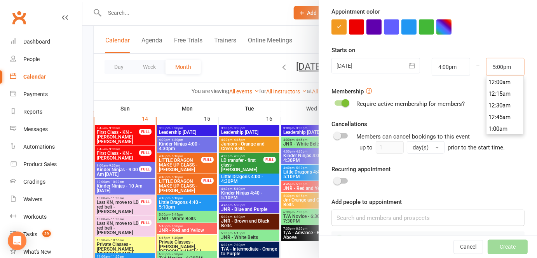
click at [487, 68] on input "5:00pm" at bounding box center [505, 67] width 38 height 18
type input "4:30pm"
click at [488, 52] on div "Starts on [DATE] [DATE] Sun Mon Tue Wed Thu Fri Sat 36 31 01 02 03 04 05 06 37 …" at bounding box center [427, 60] width 193 height 30
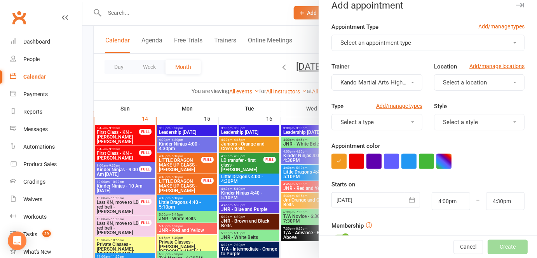
scroll to position [64, 0]
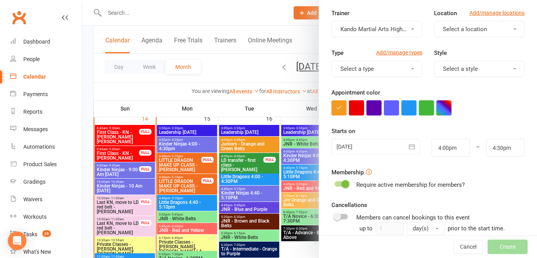
click at [408, 148] on icon "button" at bounding box center [412, 147] width 8 height 8
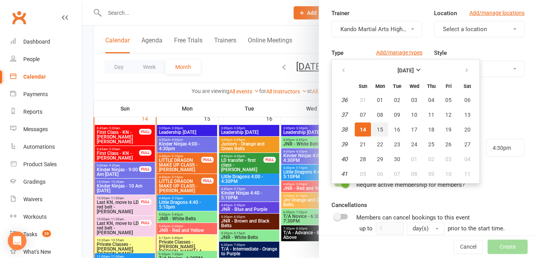
click at [377, 126] on span "15" at bounding box center [380, 129] width 6 height 6
type input "[DATE]"
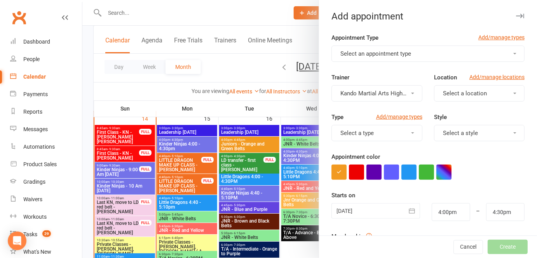
scroll to position [0, 0]
click at [349, 112] on div "Type Add/manage types" at bounding box center [376, 118] width 91 height 12
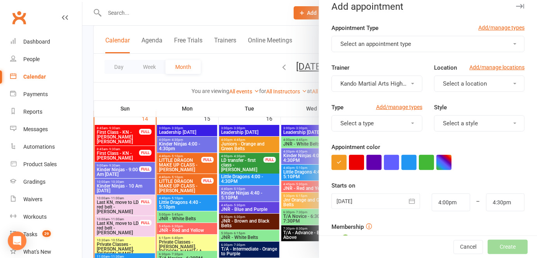
scroll to position [8, 0]
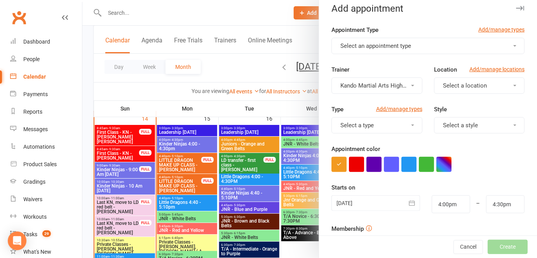
click at [380, 44] on span "Select an appointment type" at bounding box center [375, 45] width 71 height 7
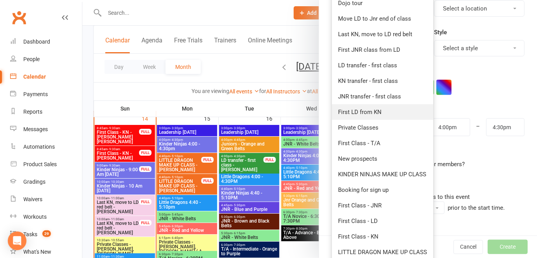
scroll to position [85, 0]
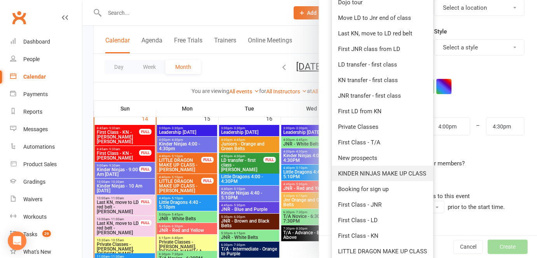
click at [375, 173] on span "KINDER NINJAS MAKE UP CLASS" at bounding box center [382, 173] width 88 height 7
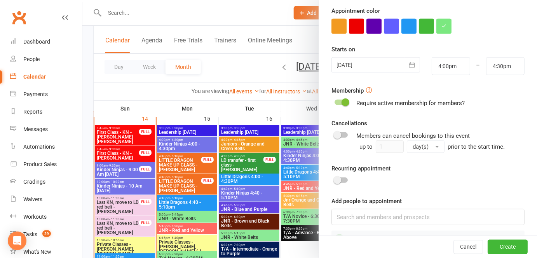
scroll to position [166, 0]
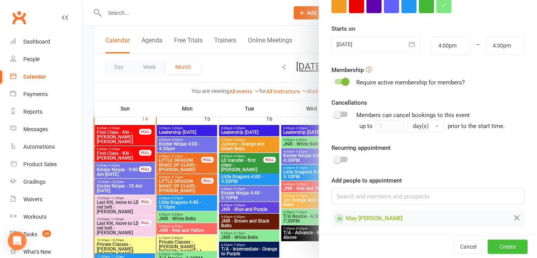
click at [499, 247] on button "Create" at bounding box center [508, 247] width 40 height 14
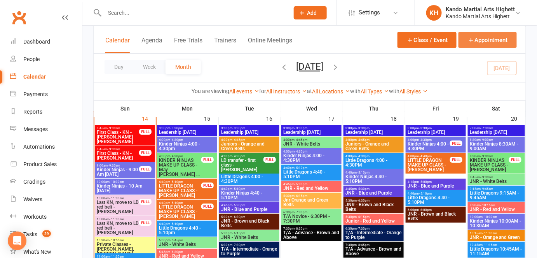
click at [469, 35] on button "Appointment" at bounding box center [487, 40] width 58 height 16
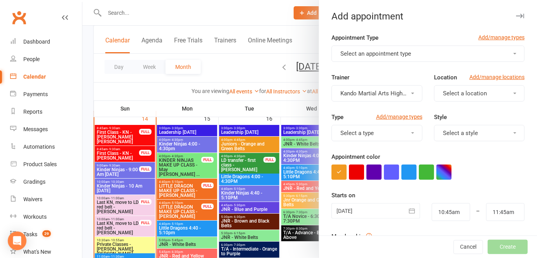
click at [388, 50] on span "Select an appointment type" at bounding box center [375, 53] width 71 height 7
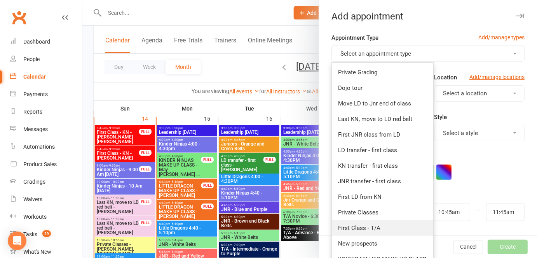
scroll to position [24, 0]
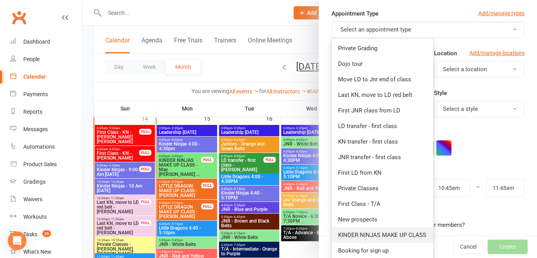
click at [354, 231] on span "KINDER NINJAS MAKE UP CLASS" at bounding box center [382, 234] width 88 height 7
type input "11:15am"
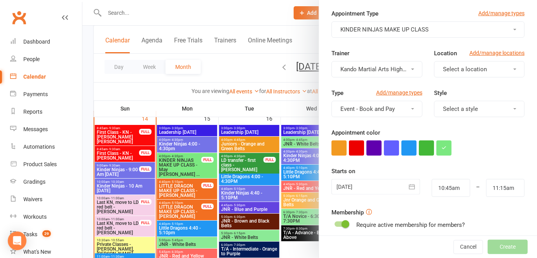
scroll to position [145, 0]
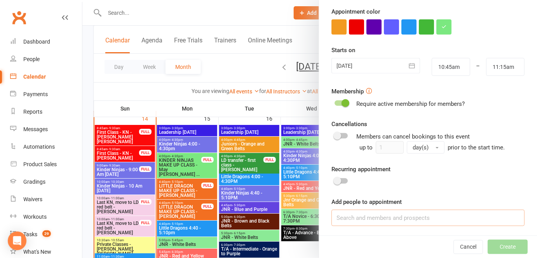
click at [350, 214] on input at bounding box center [427, 217] width 193 height 16
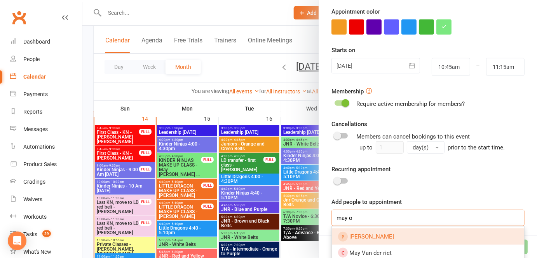
scroll to position [165, 0]
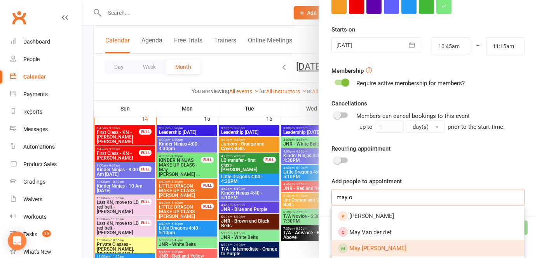
type input "may o"
click at [358, 246] on span "May [PERSON_NAME]" at bounding box center [377, 247] width 57 height 7
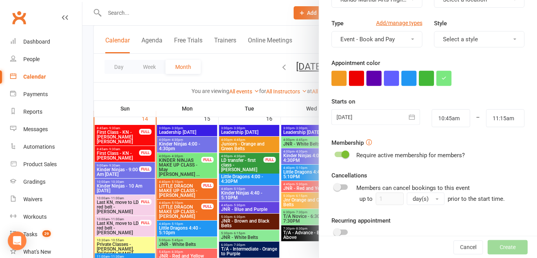
scroll to position [88, 0]
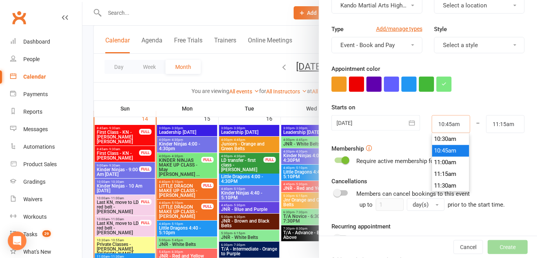
drag, startPoint x: 458, startPoint y: 124, endPoint x: 425, endPoint y: 118, distance: 33.5
click at [426, 118] on div "10:45am 12:00am 12:15am 12:30am 12:45am 1:00am 1:15am 1:30am 1:45am 2:00am 2:15…" at bounding box center [451, 124] width 50 height 18
type input "4:00pm"
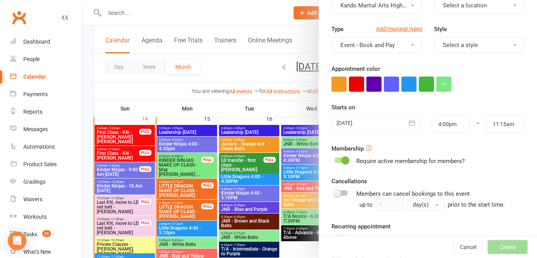
click at [495, 91] on div at bounding box center [427, 84] width 193 height 15
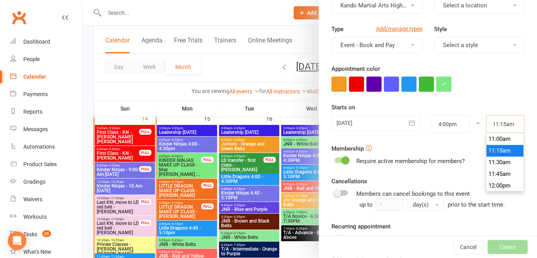
drag, startPoint x: 505, startPoint y: 122, endPoint x: 458, endPoint y: 118, distance: 47.5
click at [458, 118] on div "[DATE] [DATE] Sun Mon Tue Wed Thu Fri Sat 36 31 01 02 03 04 05 06 37 07 08 09 1…" at bounding box center [428, 124] width 205 height 18
type input "4:40pm"
click at [374, 123] on div at bounding box center [375, 123] width 89 height 16
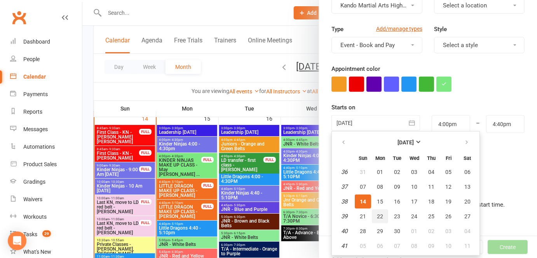
click at [377, 214] on span "22" at bounding box center [380, 216] width 6 height 6
type input "[DATE]"
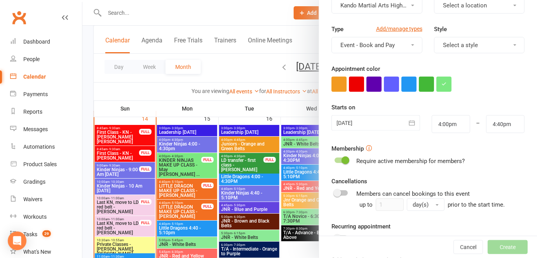
scroll to position [0, 0]
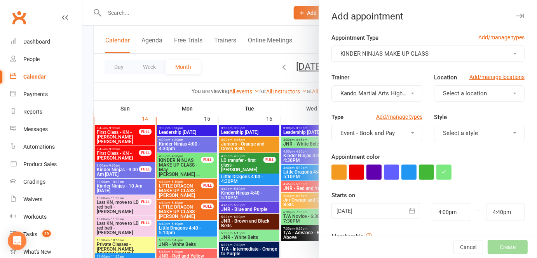
click at [464, 86] on button "Select a location" at bounding box center [479, 93] width 91 height 16
click at [449, 126] on span "Little Mats" at bounding box center [455, 127] width 28 height 7
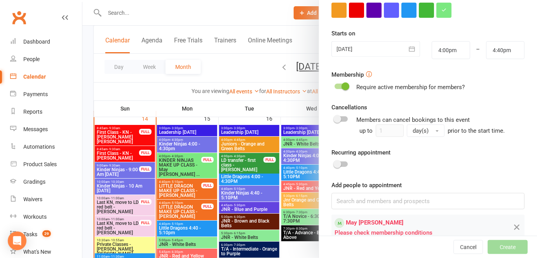
scroll to position [176, 0]
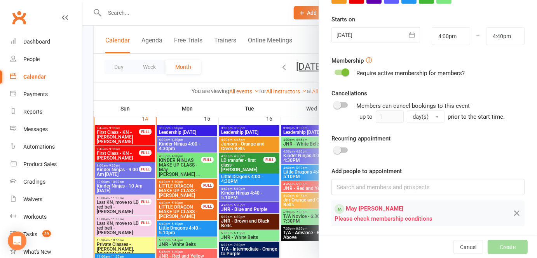
click at [393, 219] on div "Please check membership conditions" at bounding box center [415, 218] width 163 height 9
click at [394, 192] on input at bounding box center [427, 187] width 193 height 16
click at [379, 205] on span "May [PERSON_NAME]" at bounding box center [374, 208] width 57 height 7
click at [362, 214] on div "Please check membership conditions" at bounding box center [415, 218] width 163 height 9
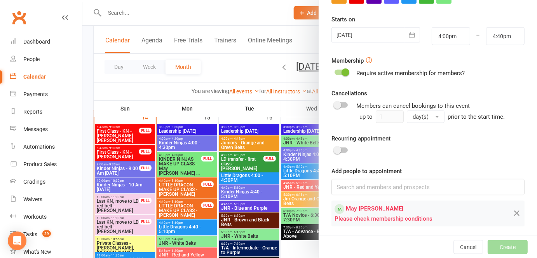
scroll to position [852, 0]
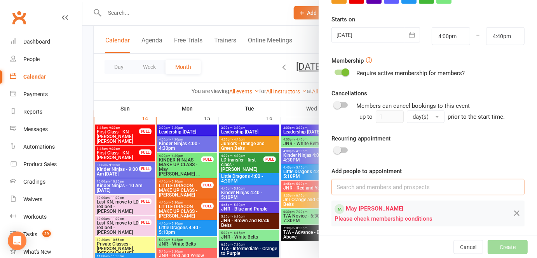
click at [348, 186] on input at bounding box center [427, 187] width 193 height 16
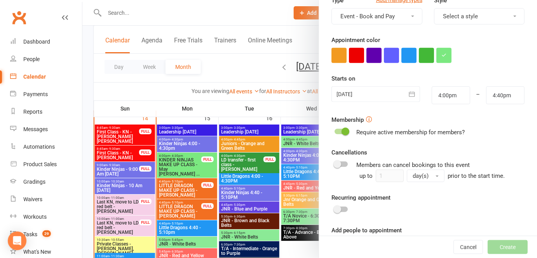
scroll to position [107, 0]
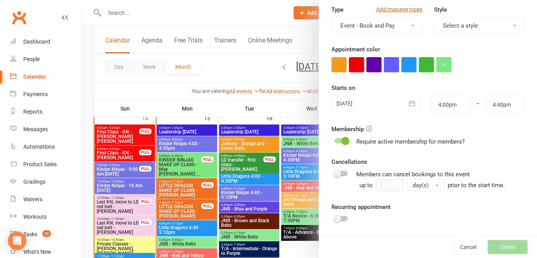
click at [342, 142] on span at bounding box center [345, 141] width 8 height 8
click at [334, 139] on input "checkbox" at bounding box center [334, 139] width 0 height 0
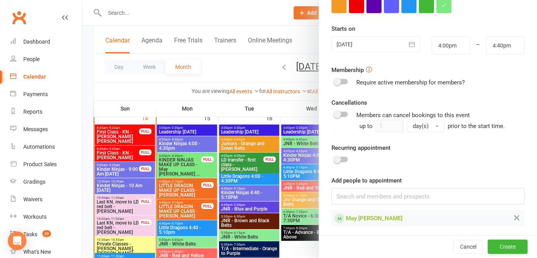
click at [421, 134] on form "Appointment Type Add/manage types KINDER NINJAS MAKE UP CLASS Trainer Kando Mar…" at bounding box center [427, 46] width 193 height 359
click at [488, 240] on button "Create" at bounding box center [508, 247] width 40 height 14
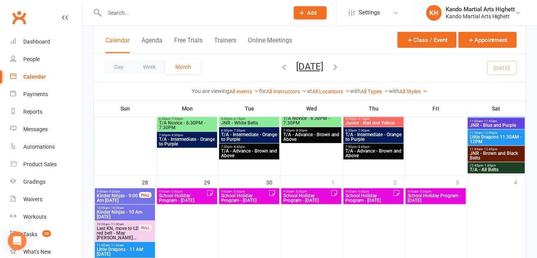
scroll to position [1177, 0]
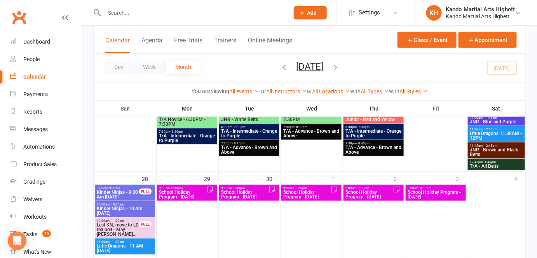
click at [246, 196] on span "School Holiday Program - [DATE]" at bounding box center [245, 194] width 48 height 9
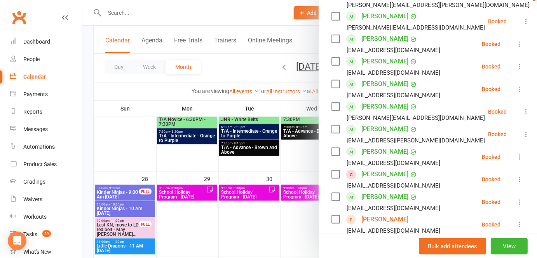
scroll to position [456, 0]
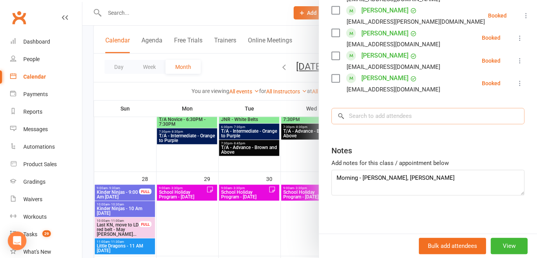
click at [352, 116] on input "search" at bounding box center [427, 116] width 193 height 16
paste input "[PERSON_NAME]"
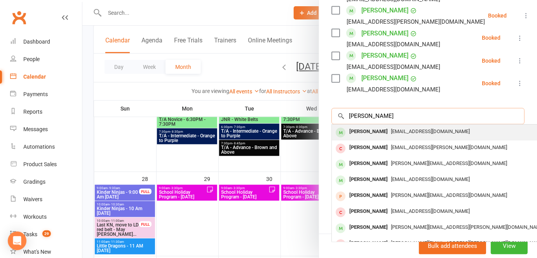
type input "[PERSON_NAME]"
click at [354, 129] on div "[PERSON_NAME]" at bounding box center [368, 131] width 45 height 11
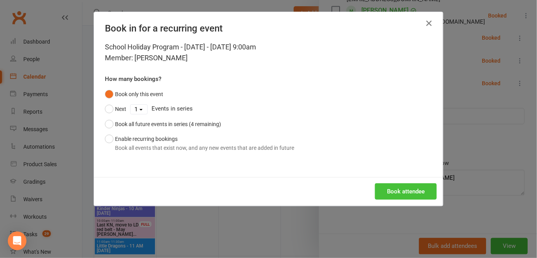
click at [410, 191] on button "Book attendee" at bounding box center [406, 191] width 62 height 16
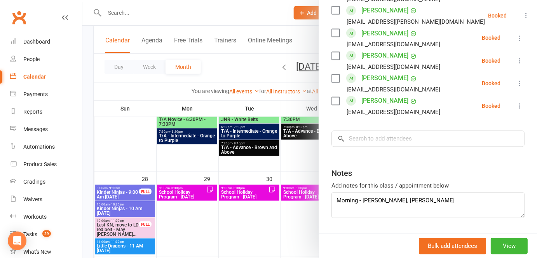
click at [234, 146] on div at bounding box center [309, 129] width 455 height 258
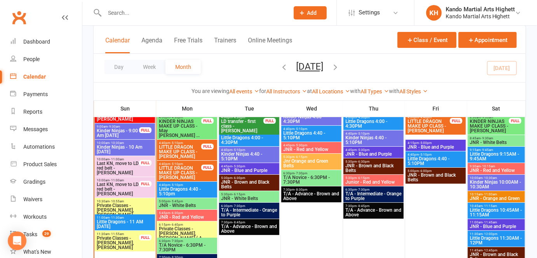
scroll to position [890, 0]
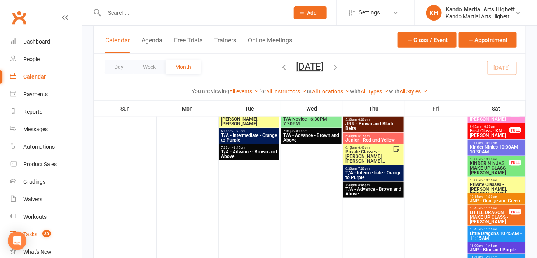
click at [33, 234] on div "Tasks" at bounding box center [30, 234] width 14 height 6
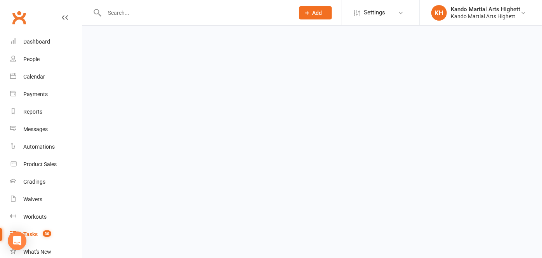
select select "incomplete"
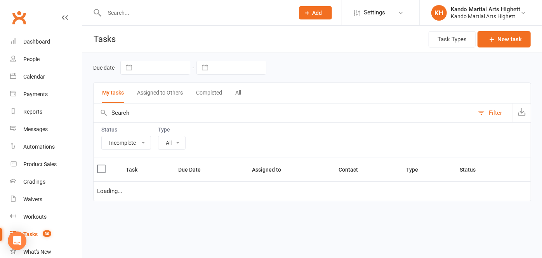
select select "23096"
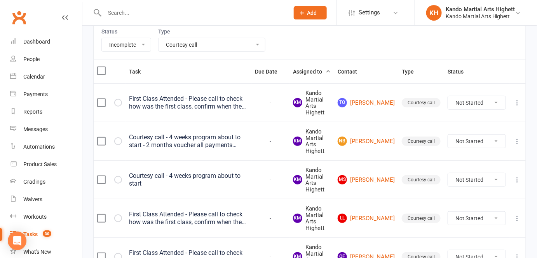
scroll to position [127, 0]
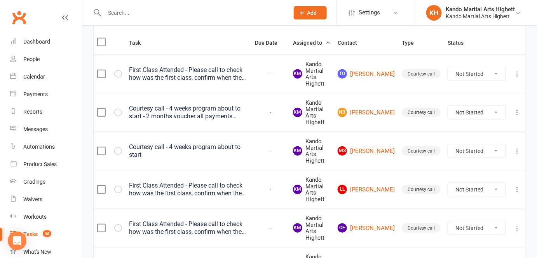
click at [460, 192] on select "Not Started In Progress Waiting Complete" at bounding box center [476, 189] width 57 height 13
click at [448, 183] on select "Not Started In Progress Waiting Complete" at bounding box center [476, 189] width 57 height 13
select select "unstarted"
click at [468, 188] on select "Not Started In Progress Waiting Complete" at bounding box center [476, 189] width 57 height 13
click at [448, 183] on select "Not Started In Progress Waiting Complete" at bounding box center [476, 189] width 57 height 13
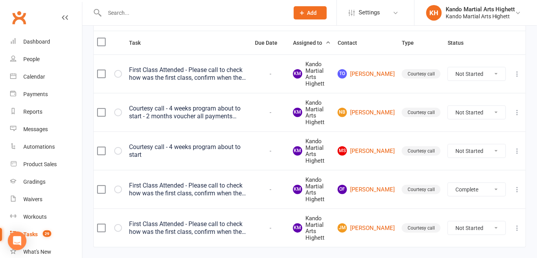
select select "unstarted"
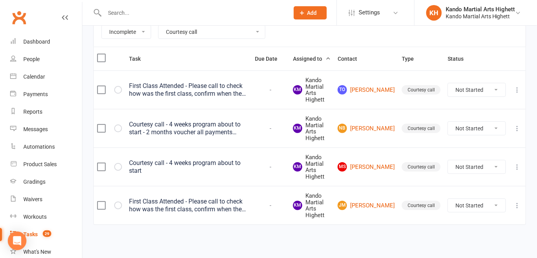
scroll to position [110, 0]
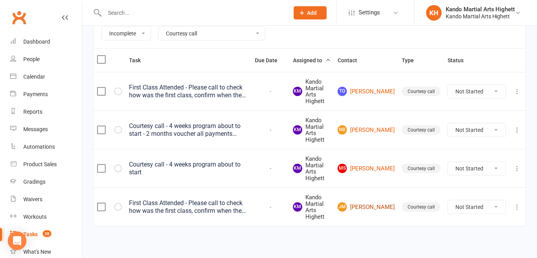
click at [381, 204] on link "JM Jamie Machin" at bounding box center [366, 206] width 57 height 9
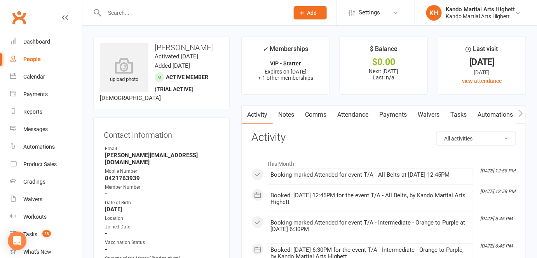
click at [356, 110] on link "Attendance" at bounding box center [353, 115] width 42 height 18
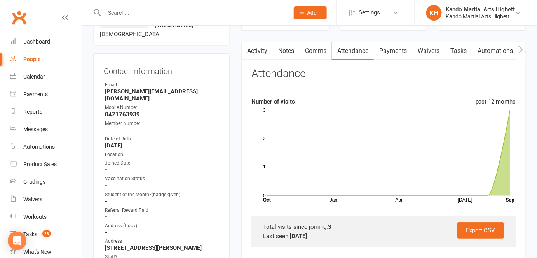
scroll to position [99, 0]
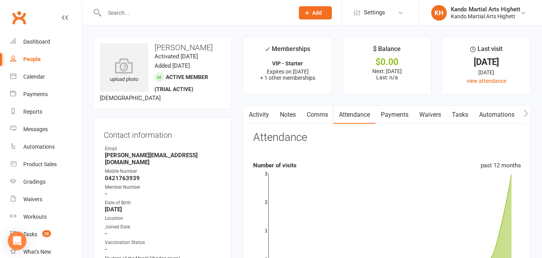
select select "incomplete"
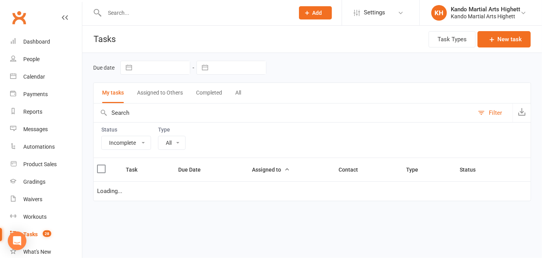
select select "23096"
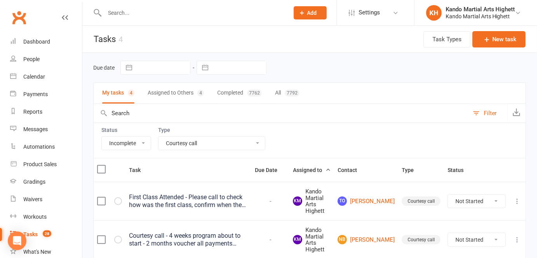
scroll to position [110, 0]
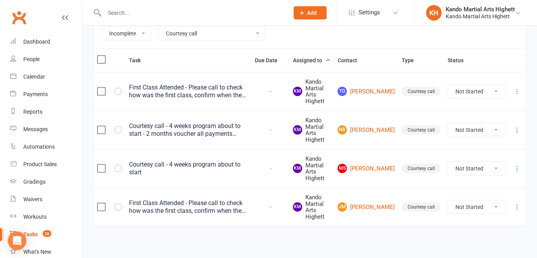
click at [244, 201] on div "First Class Attended - Please call to check how was the first class, confirm wh…" at bounding box center [188, 207] width 119 height 16
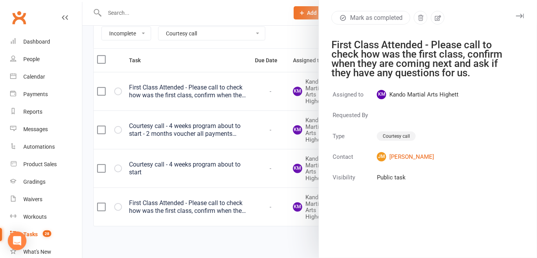
click at [200, 122] on div at bounding box center [309, 129] width 455 height 258
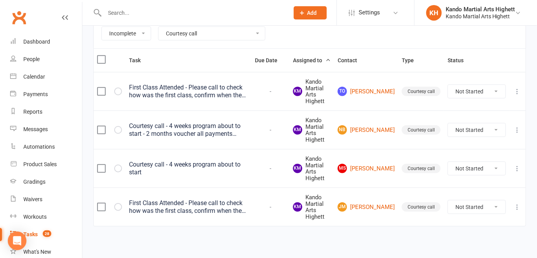
click at [471, 215] on td "Not Started In Progress Waiting Complete" at bounding box center [476, 206] width 65 height 38
click at [465, 207] on select "Not Started In Progress Waiting Complete" at bounding box center [476, 206] width 57 height 13
click at [448, 200] on select "Not Started In Progress Waiting Complete" at bounding box center [476, 206] width 57 height 13
select select "unstarted"
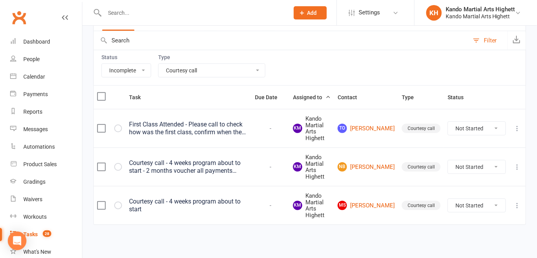
scroll to position [71, 0]
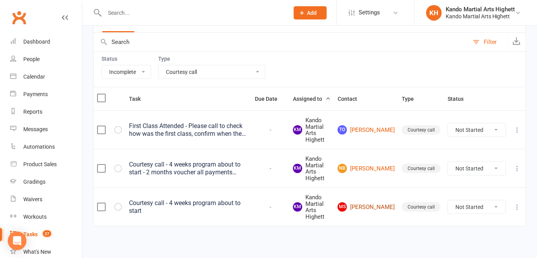
click at [377, 207] on link "MS Milena Serwan" at bounding box center [366, 206] width 57 height 9
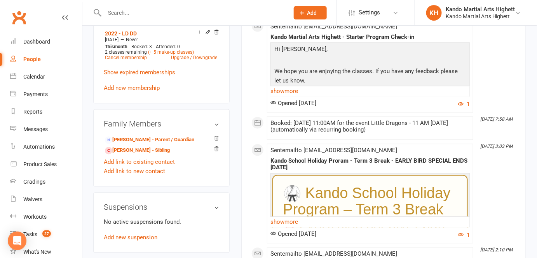
scroll to position [451, 0]
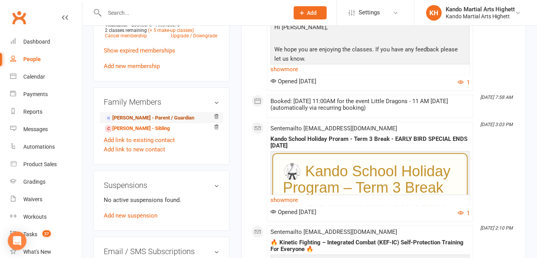
click at [149, 118] on link "Mike Serwan - Parent / Guardian" at bounding box center [149, 118] width 89 height 8
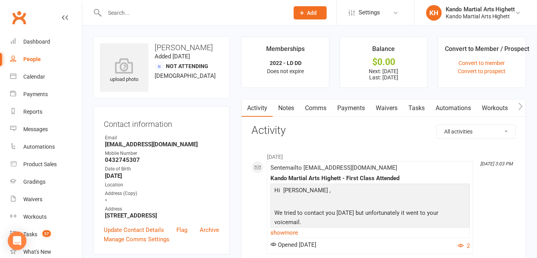
click at [347, 106] on link "Payments" at bounding box center [351, 108] width 38 height 18
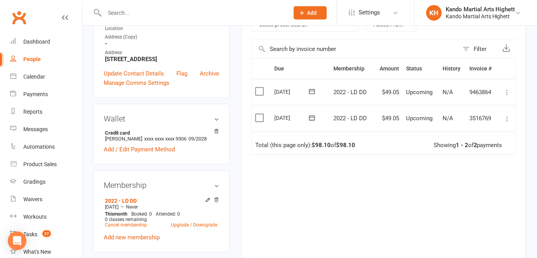
scroll to position [157, 0]
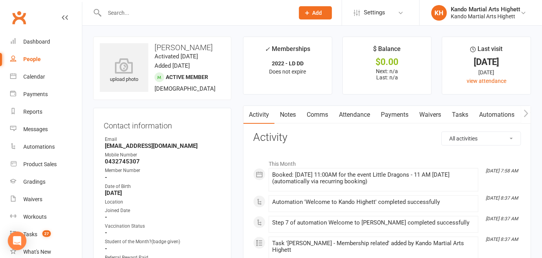
select select "incomplete"
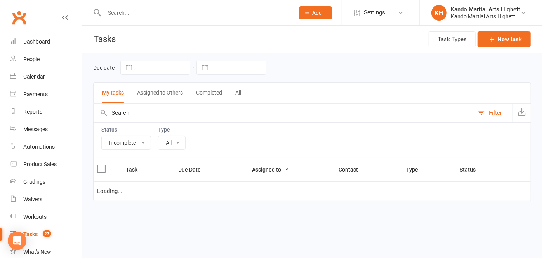
select select "23096"
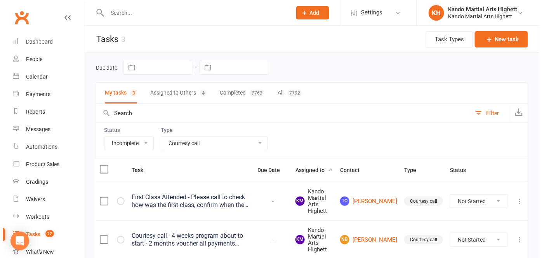
scroll to position [71, 0]
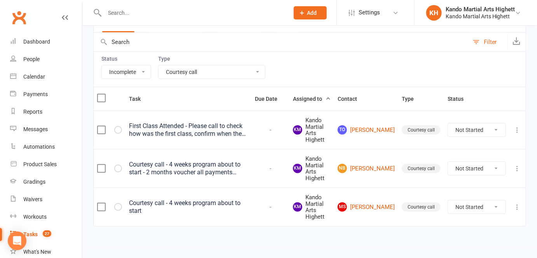
click at [232, 207] on div "Courtesy call - 4 weeks program about to start" at bounding box center [188, 207] width 119 height 16
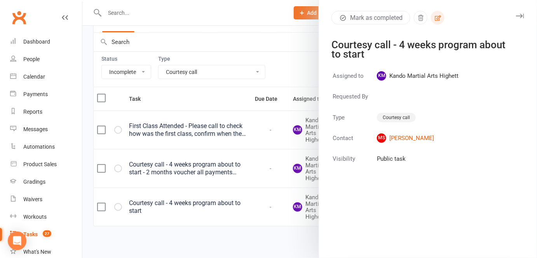
click at [439, 19] on button "button" at bounding box center [438, 18] width 14 height 14
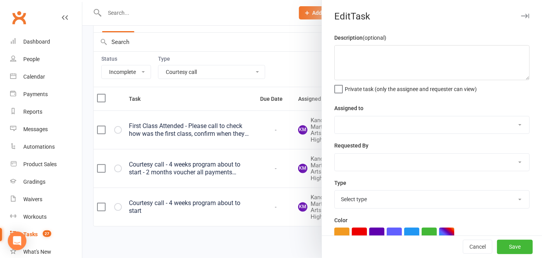
type textarea "Courtesy call - 4 weeks program about to start"
select select "31573"
select select "23096"
click at [457, 47] on textarea "Courtesy call - 4 weeks program about to start" at bounding box center [431, 62] width 195 height 35
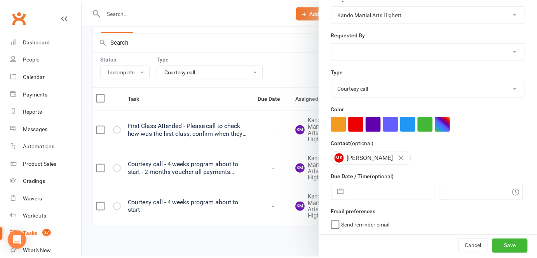
scroll to position [113, 0]
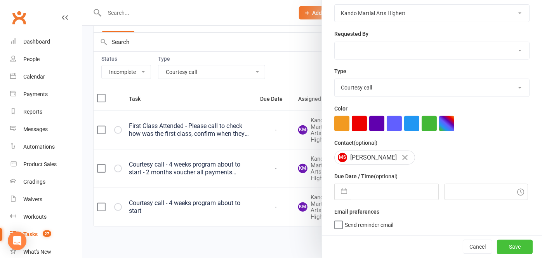
type textarea "Courtesy call - 4 weeks program about to start payments role though on the 19th…"
click at [504, 242] on button "Save" at bounding box center [515, 246] width 36 height 14
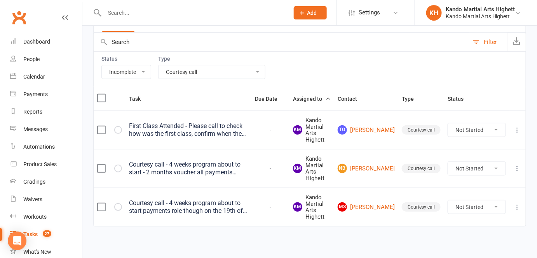
click at [242, 168] on div "Courtesy call - 4 weeks program about to start - 2 months voucher all payments …" at bounding box center [188, 168] width 119 height 16
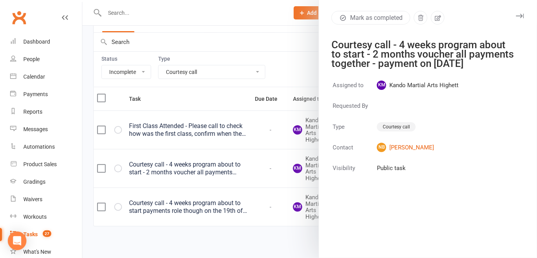
click at [242, 168] on div at bounding box center [309, 129] width 455 height 258
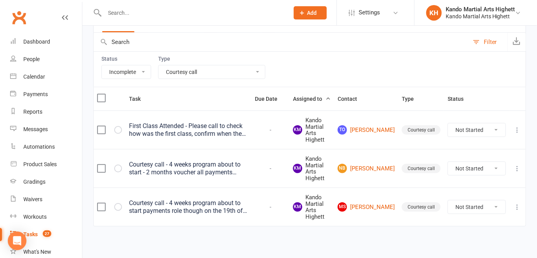
click at [151, 14] on input "text" at bounding box center [192, 12] width 181 height 11
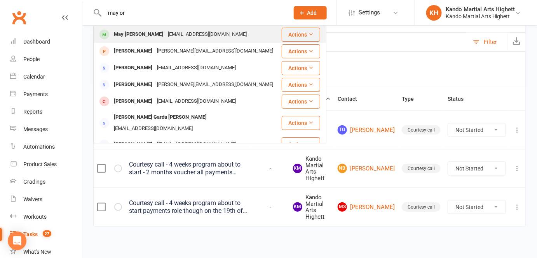
type input "may or"
click at [131, 30] on div "May [PERSON_NAME]" at bounding box center [138, 34] width 54 height 11
